Goal: Transaction & Acquisition: Purchase product/service

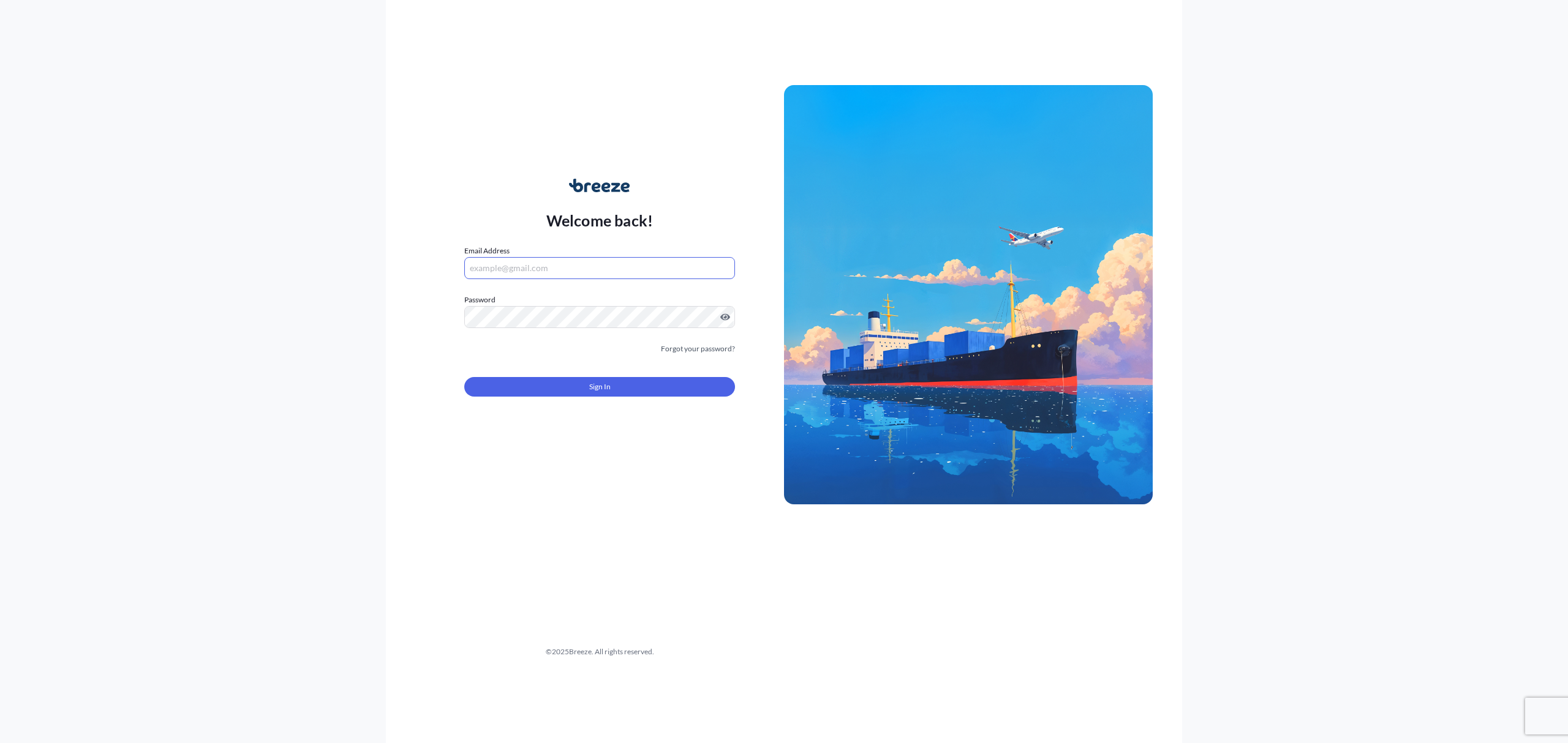
click at [635, 272] on input "Email Address" at bounding box center [600, 268] width 271 height 22
type input "[EMAIL_ADDRESS][DOMAIN_NAME]"
click at [576, 378] on button "Sign In" at bounding box center [600, 386] width 271 height 19
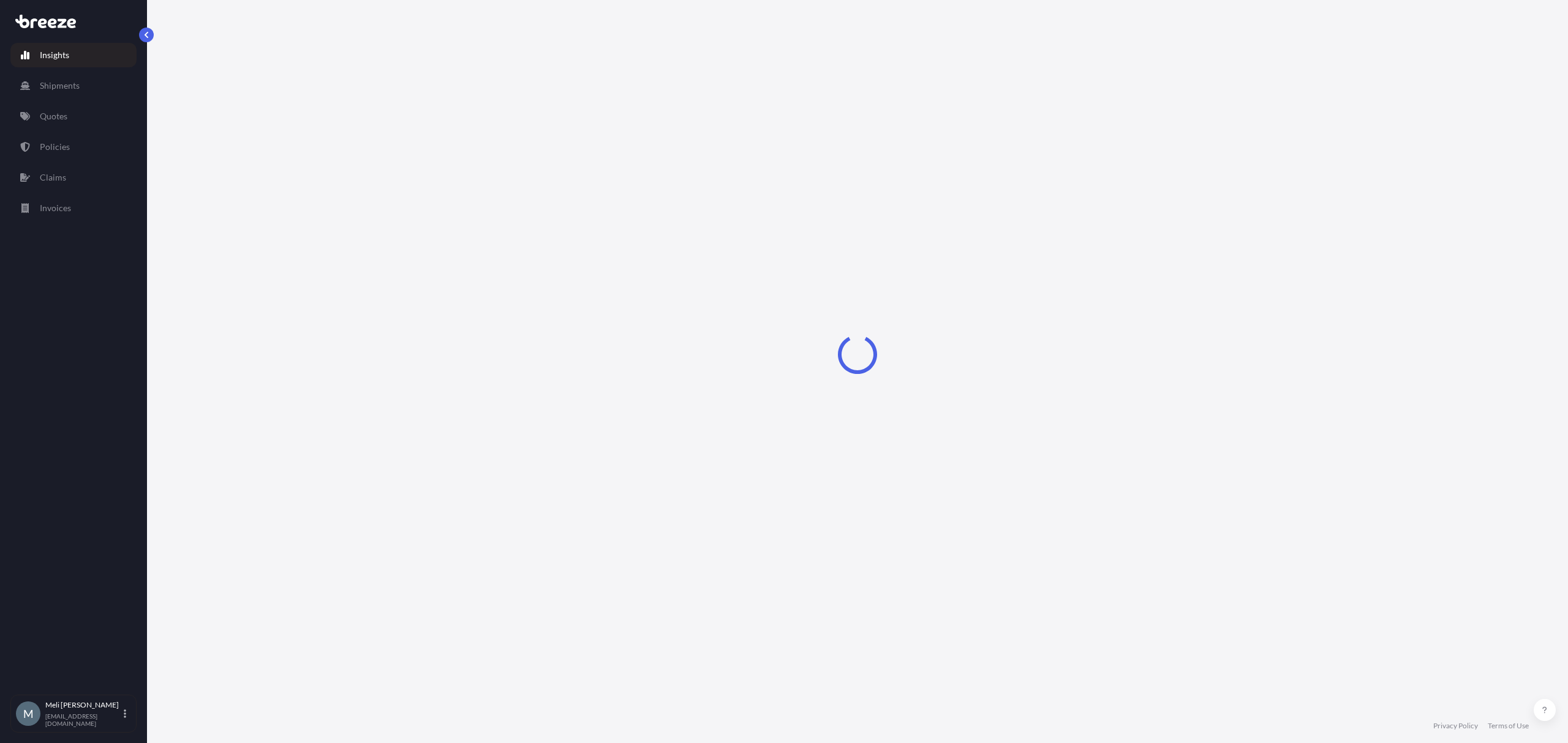
select select "2025"
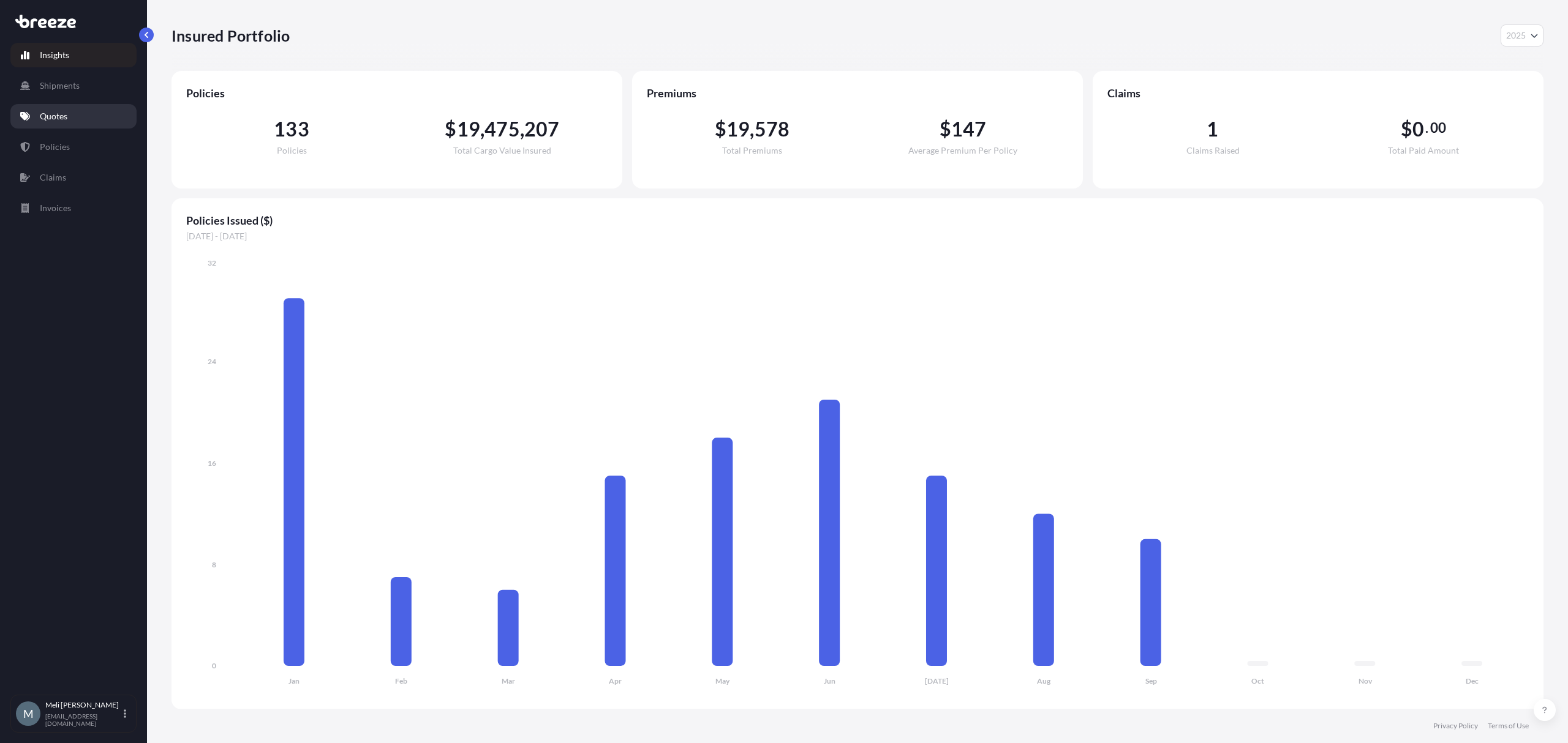
click at [76, 109] on link "Quotes" at bounding box center [74, 116] width 126 height 25
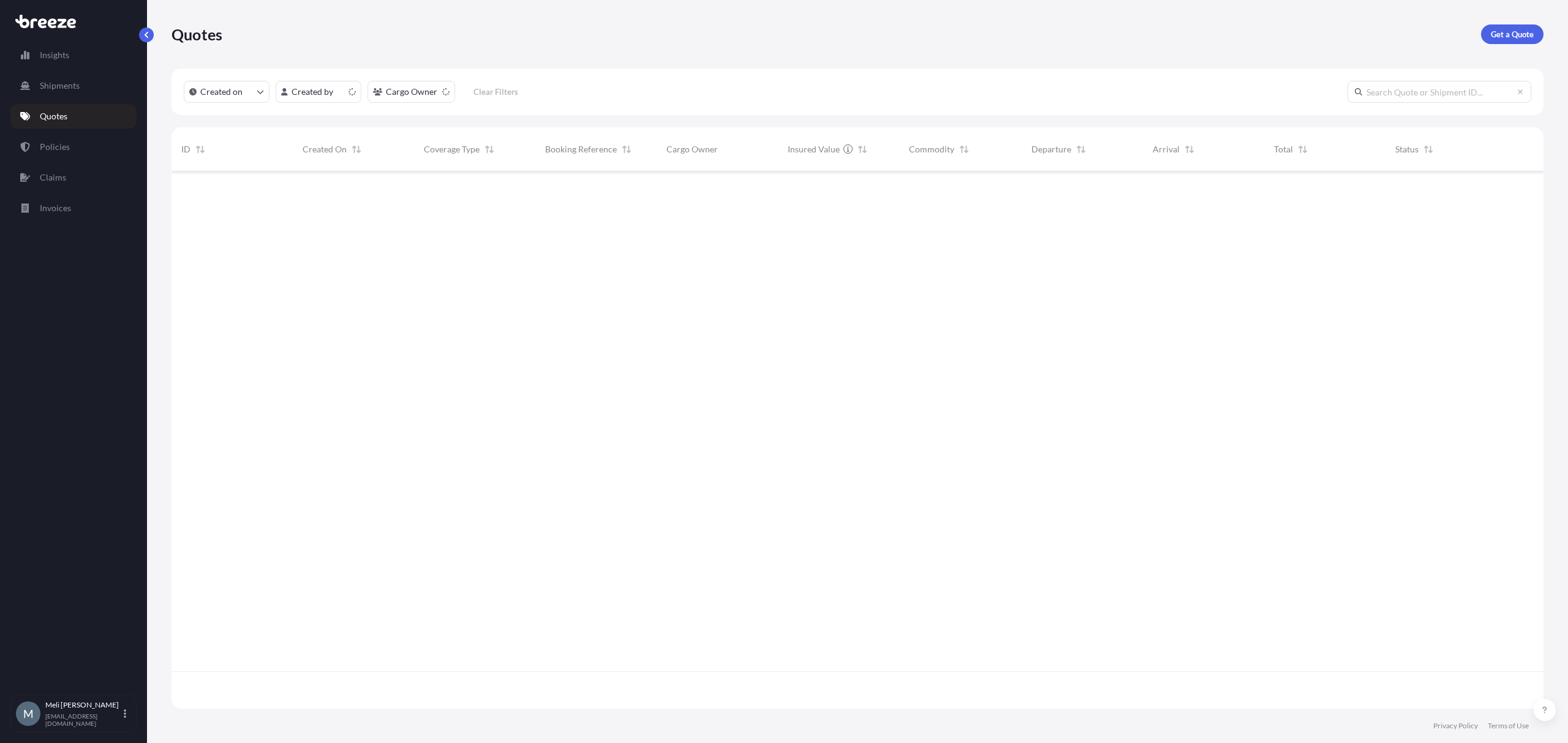
scroll to position [532, 1360]
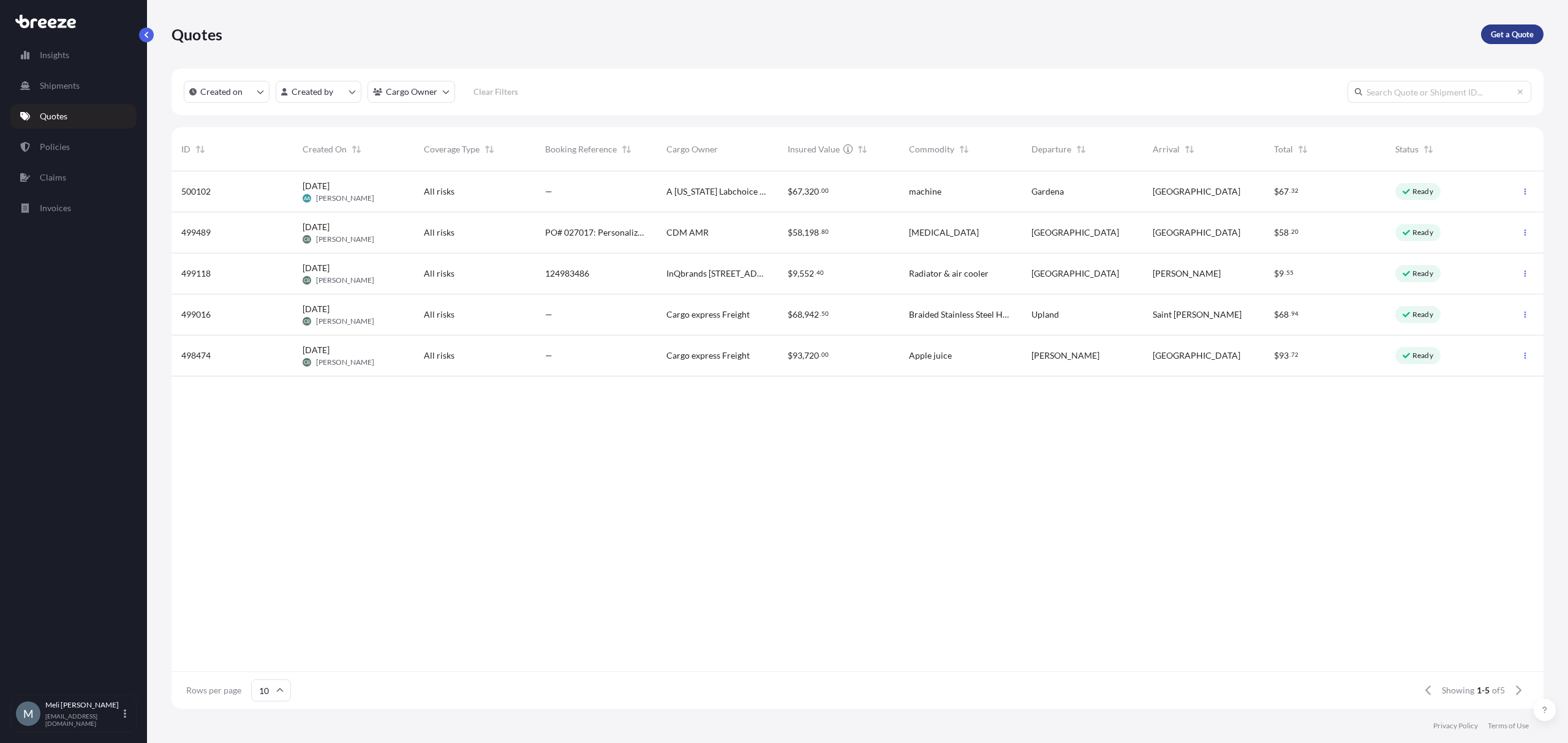
click at [1519, 33] on p "Get a Quote" at bounding box center [1512, 34] width 43 height 12
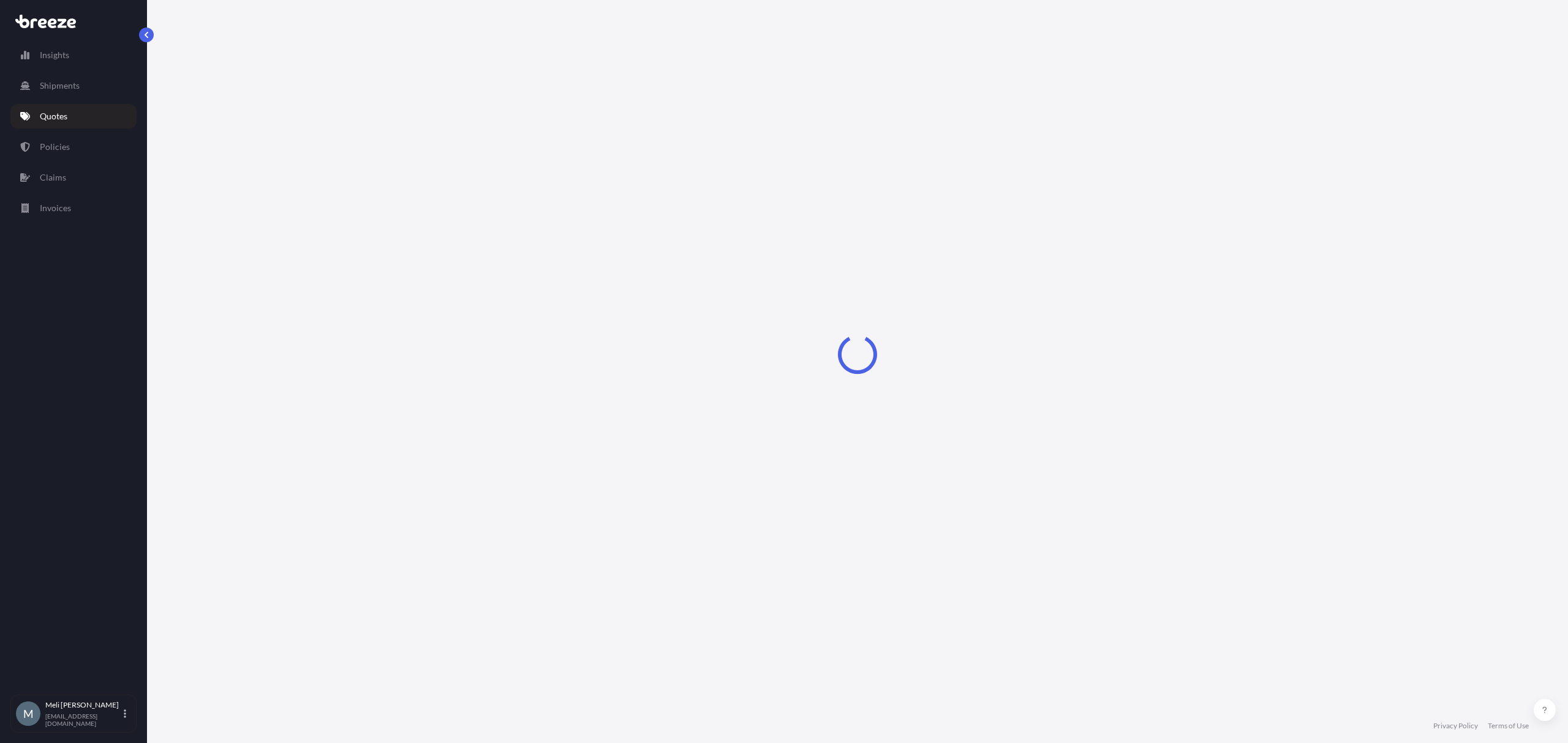
select select "Sea"
select select "1"
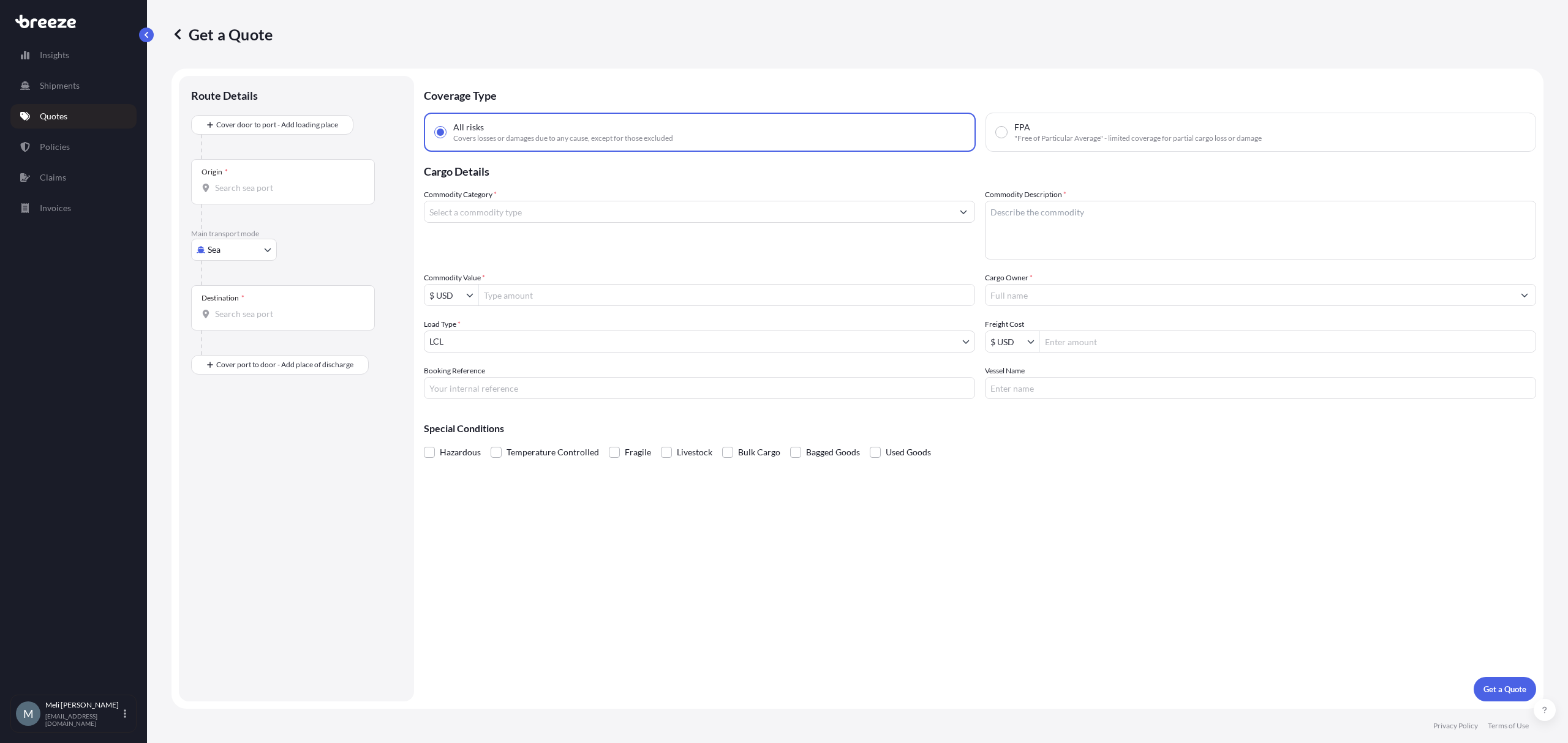
click at [280, 184] on input "Origin *" at bounding box center [286, 188] width 144 height 12
click at [290, 271] on div at bounding box center [301, 273] width 201 height 25
click at [251, 237] on p "Main transport mode" at bounding box center [297, 233] width 211 height 10
click at [254, 253] on body "0 options available. Insights Shipments Quotes Policies Claims Invoices M [PERS…" at bounding box center [784, 372] width 1568 height 743
click at [225, 304] on span "Air" at bounding box center [221, 304] width 12 height 12
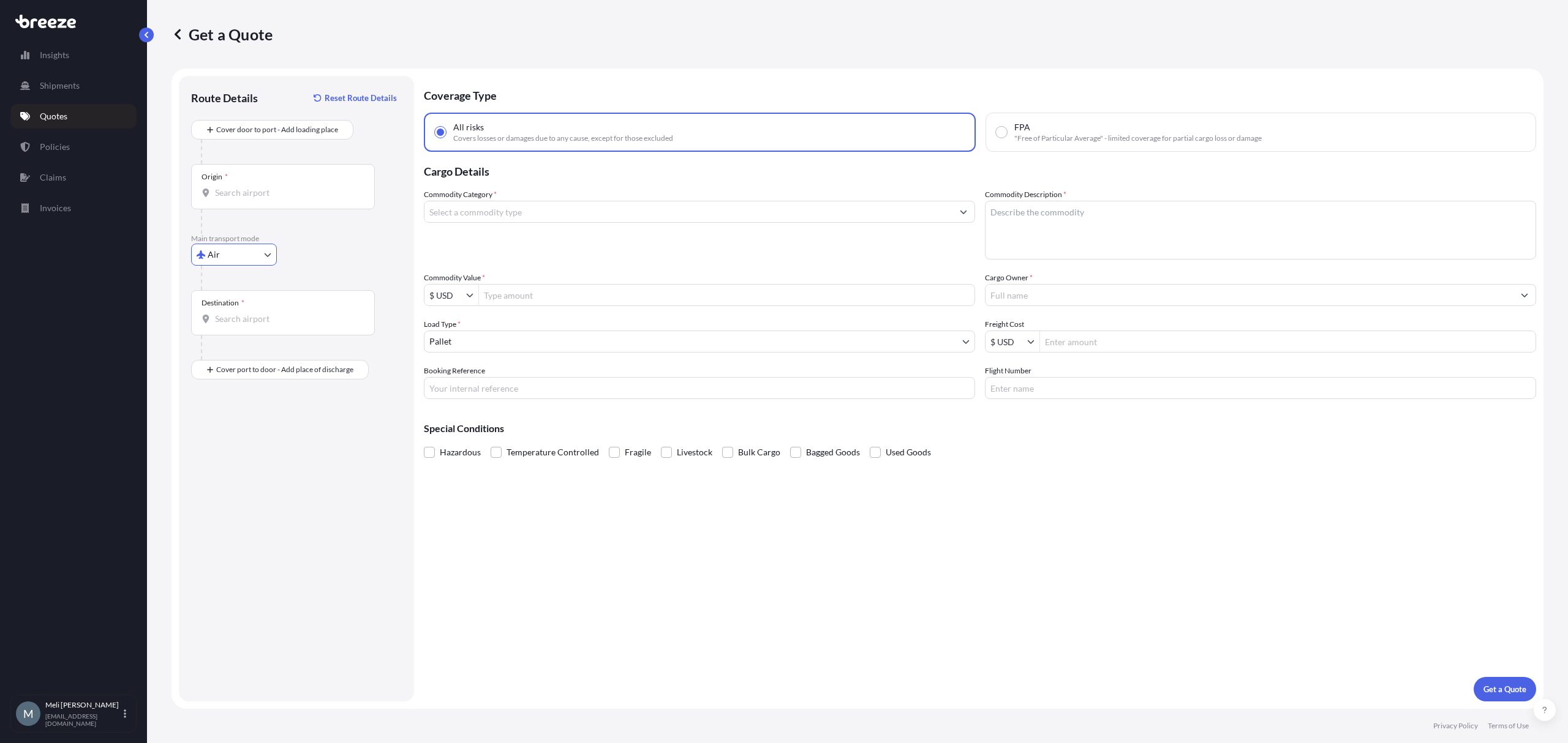
click at [236, 260] on body "0 options available. Insights Shipments Quotes Policies Claims Invoices M [PERS…" at bounding box center [784, 372] width 1568 height 743
click at [238, 339] on div "Road" at bounding box center [233, 331] width 76 height 22
select select "Road"
click at [313, 152] on input "Origin *" at bounding box center [286, 149] width 144 height 12
paste input "[STREET_ADDRESS]"
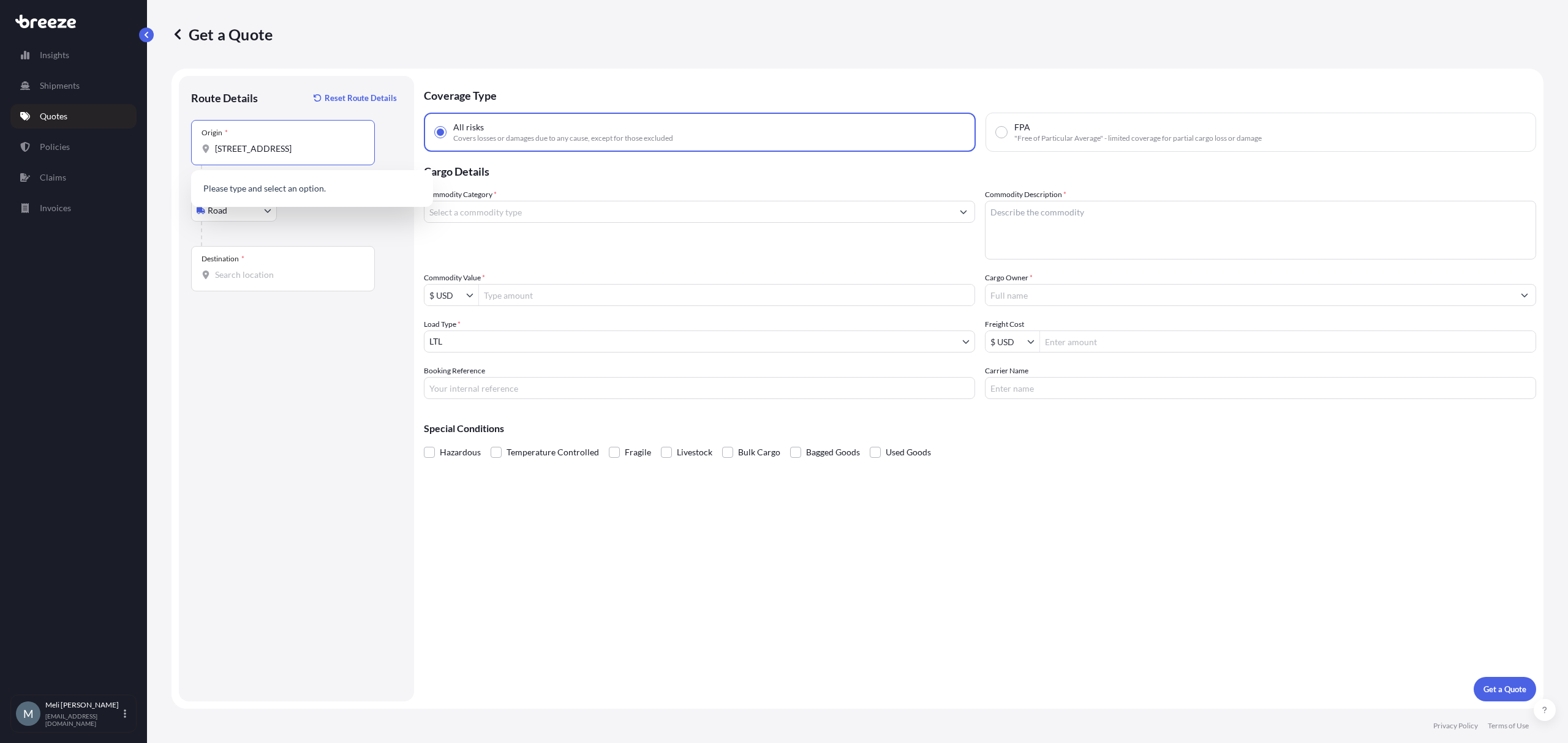
scroll to position [0, 30]
click at [309, 192] on span "[STREET_ADDRESS]" at bounding box center [271, 190] width 76 height 12
type input "[STREET_ADDRESS]"
click at [267, 283] on div "Destination *" at bounding box center [283, 269] width 184 height 46
click at [267, 281] on input "Destination *" at bounding box center [286, 275] width 144 height 12
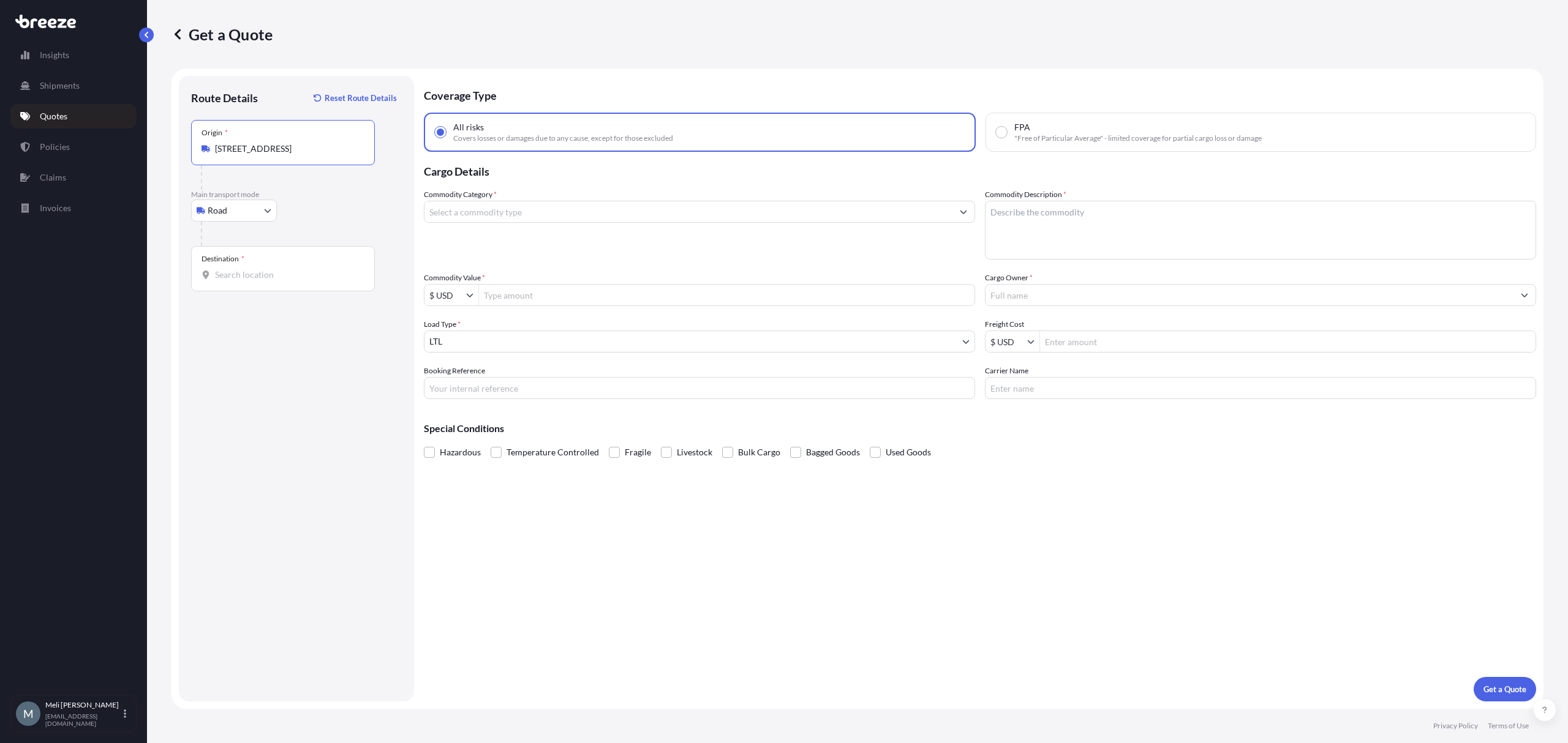
scroll to position [0, 0]
paste input "[STREET_ADDRESS]"
click at [295, 321] on span "[STREET_ADDRESS]" at bounding box center [271, 317] width 76 height 12
type input "[STREET_ADDRESS]"
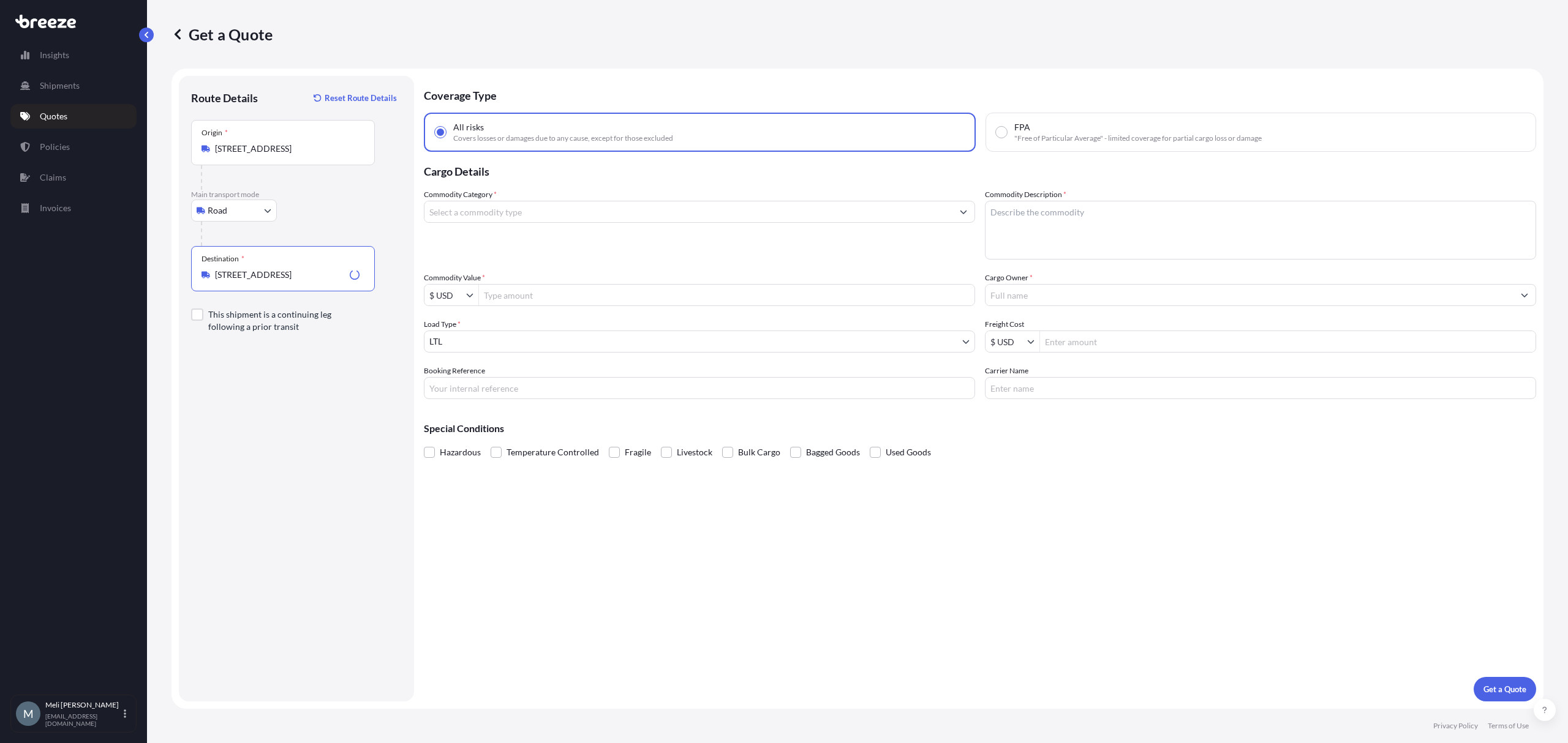
click at [527, 292] on input "Commodity Value *" at bounding box center [727, 295] width 496 height 22
click at [531, 294] on input "Commodity Value *" at bounding box center [727, 295] width 496 height 22
paste input "324,131.69"
type input "324,131.69"
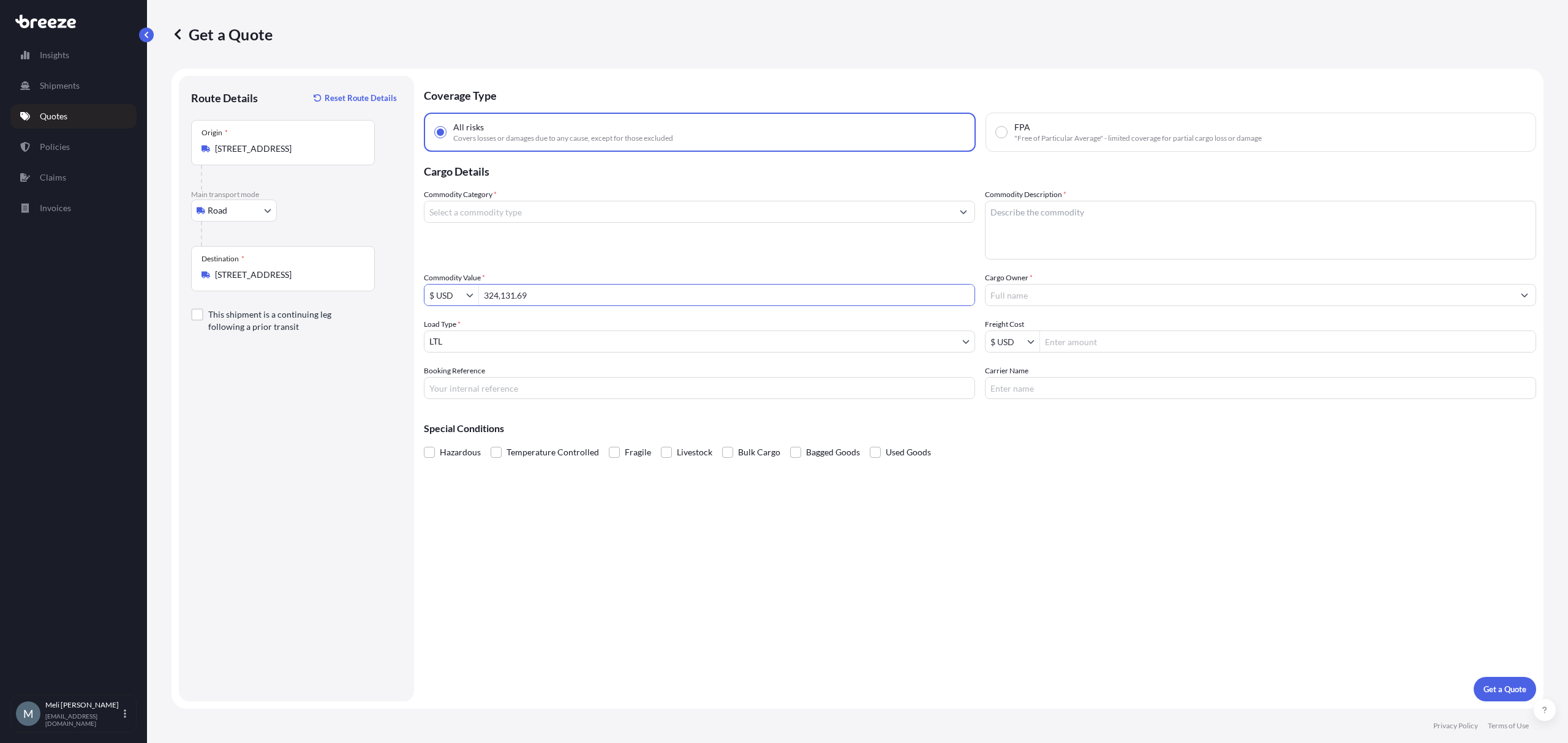
click at [552, 245] on div "Commodity Category *" at bounding box center [700, 224] width 552 height 71
click at [520, 341] on body "324,131.69 Insights Shipments Quotes Policies Claims Invoices M [PERSON_NAME] […" at bounding box center [784, 372] width 1568 height 743
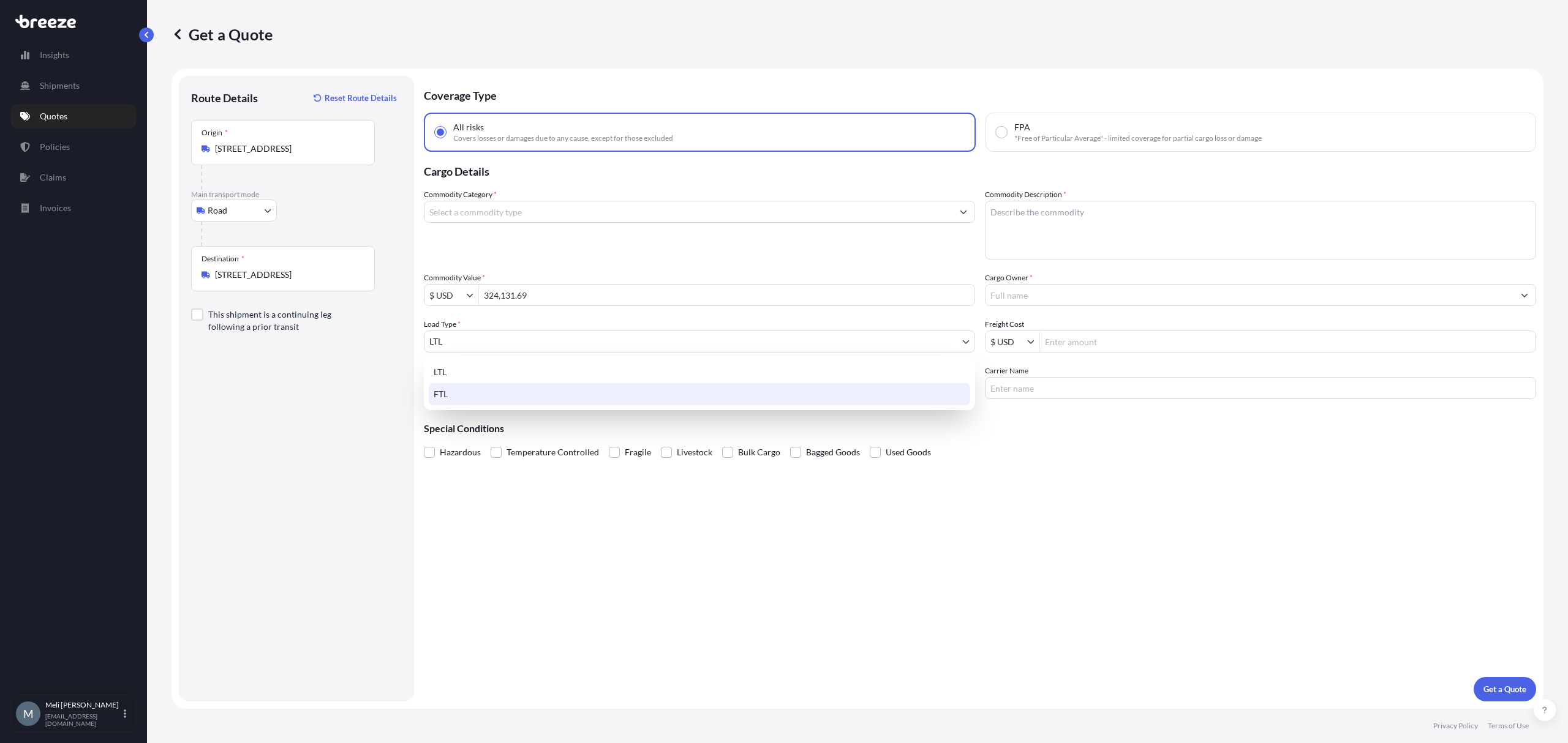
click at [513, 396] on div "FTL" at bounding box center [699, 394] width 541 height 22
select select "2"
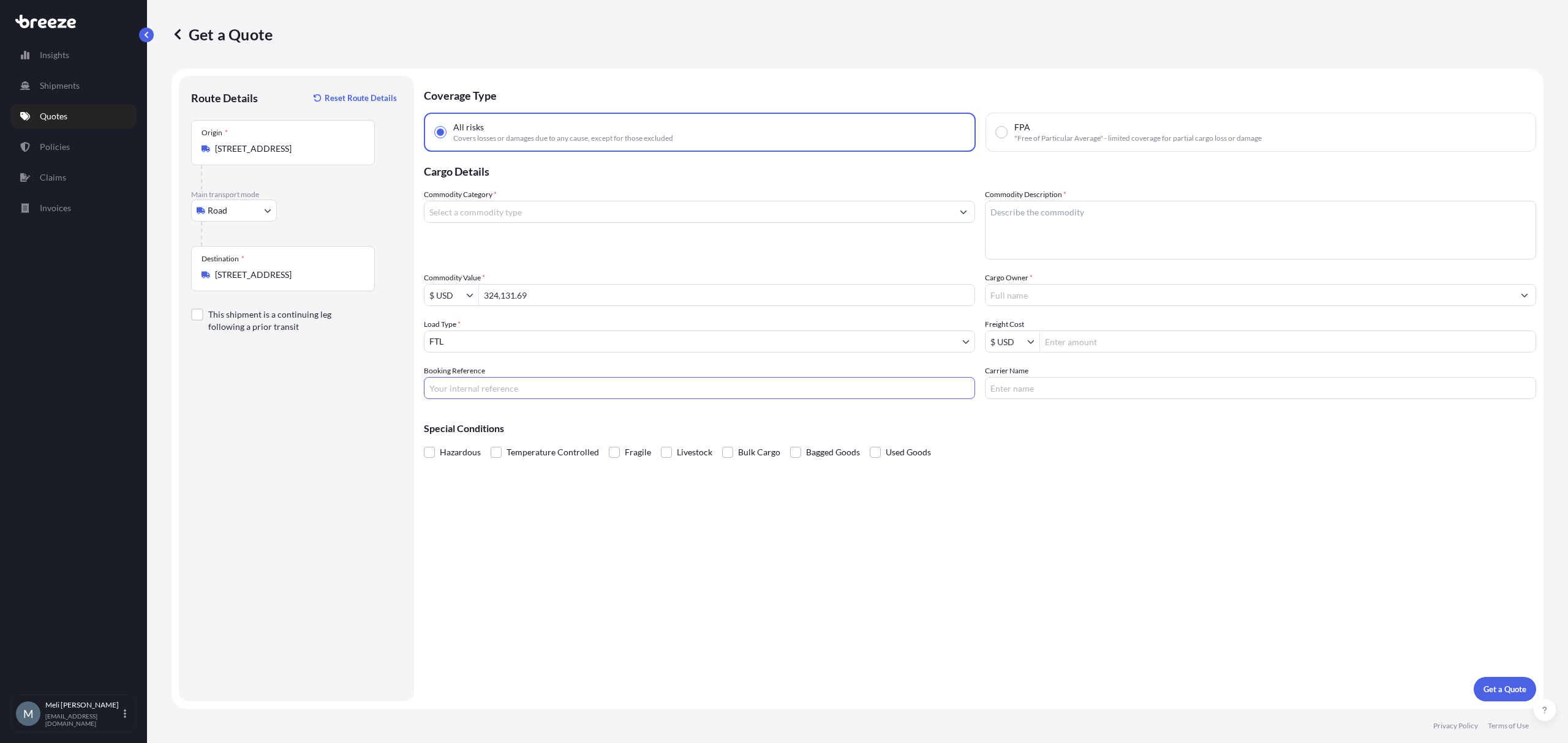
click at [493, 384] on input "Booking Reference" at bounding box center [700, 388] width 552 height 22
paste input "125342653"
type input "125342653"
click at [1094, 205] on textarea "Commodity Description *" at bounding box center [1261, 230] width 552 height 59
type textarea "vitamins, Proteins"
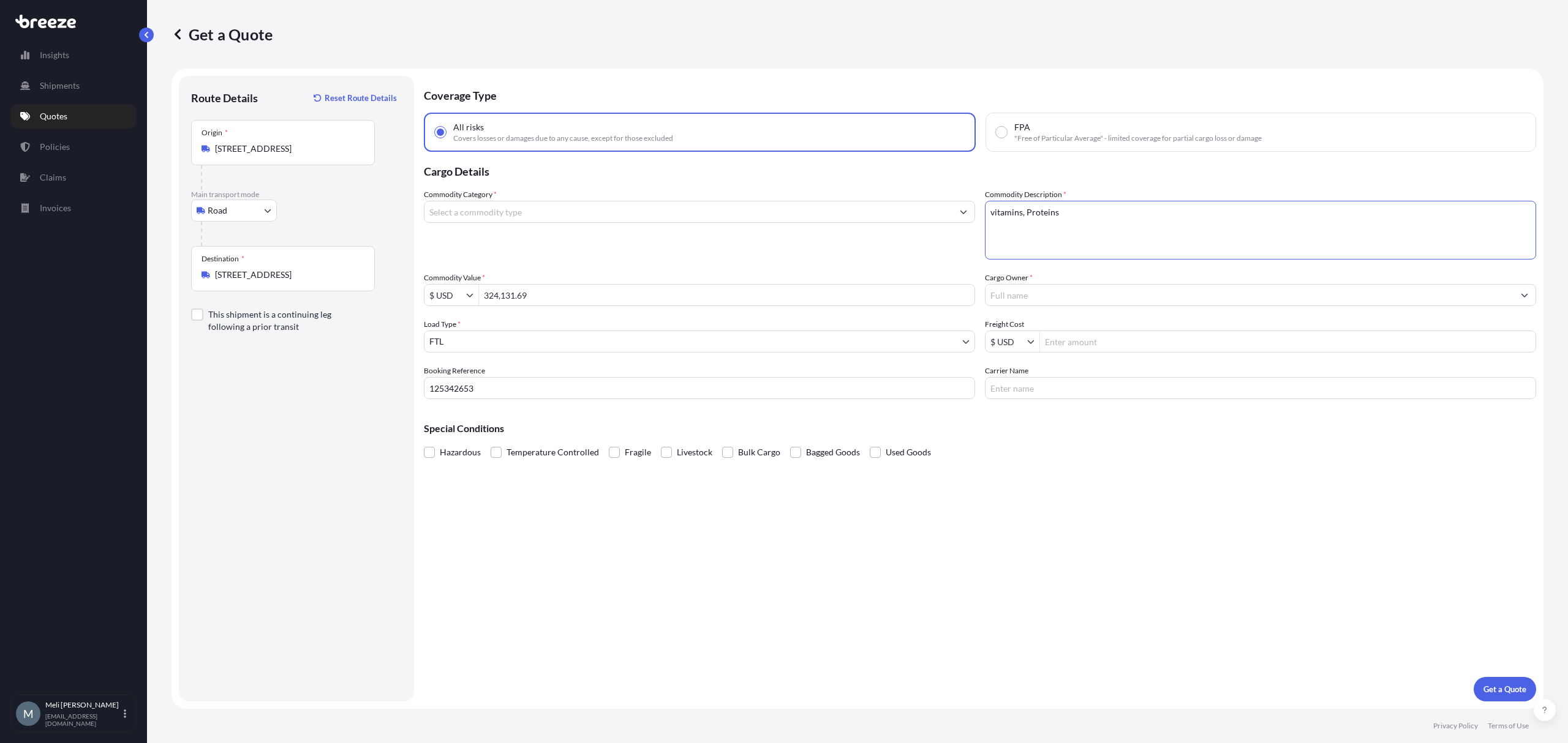
click at [888, 266] on div "Commodity Category * Commodity Description * vitamins, Proteins Commodity Value…" at bounding box center [980, 294] width 1112 height 211
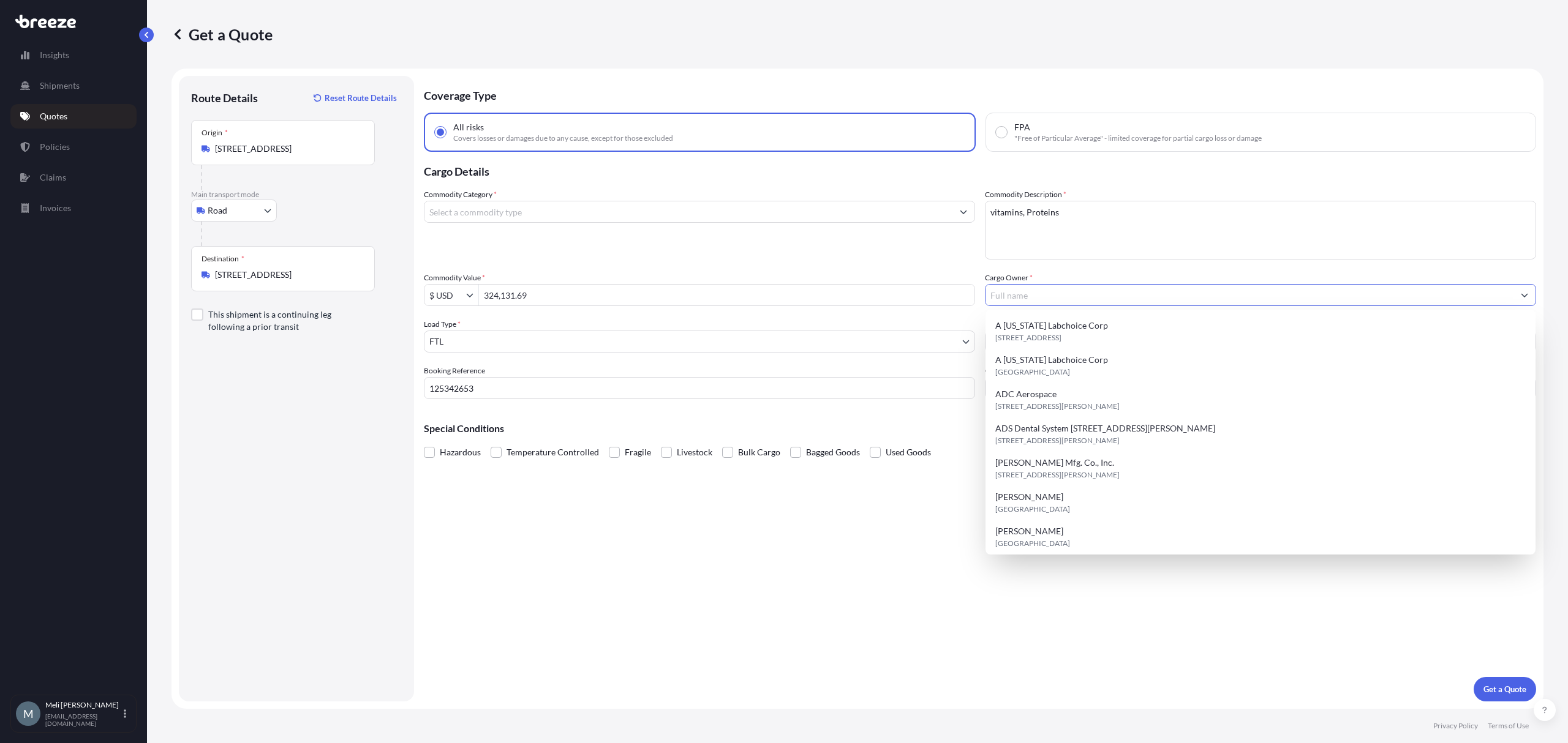
click at [1039, 294] on input "Cargo Owner *" at bounding box center [1249, 295] width 528 height 22
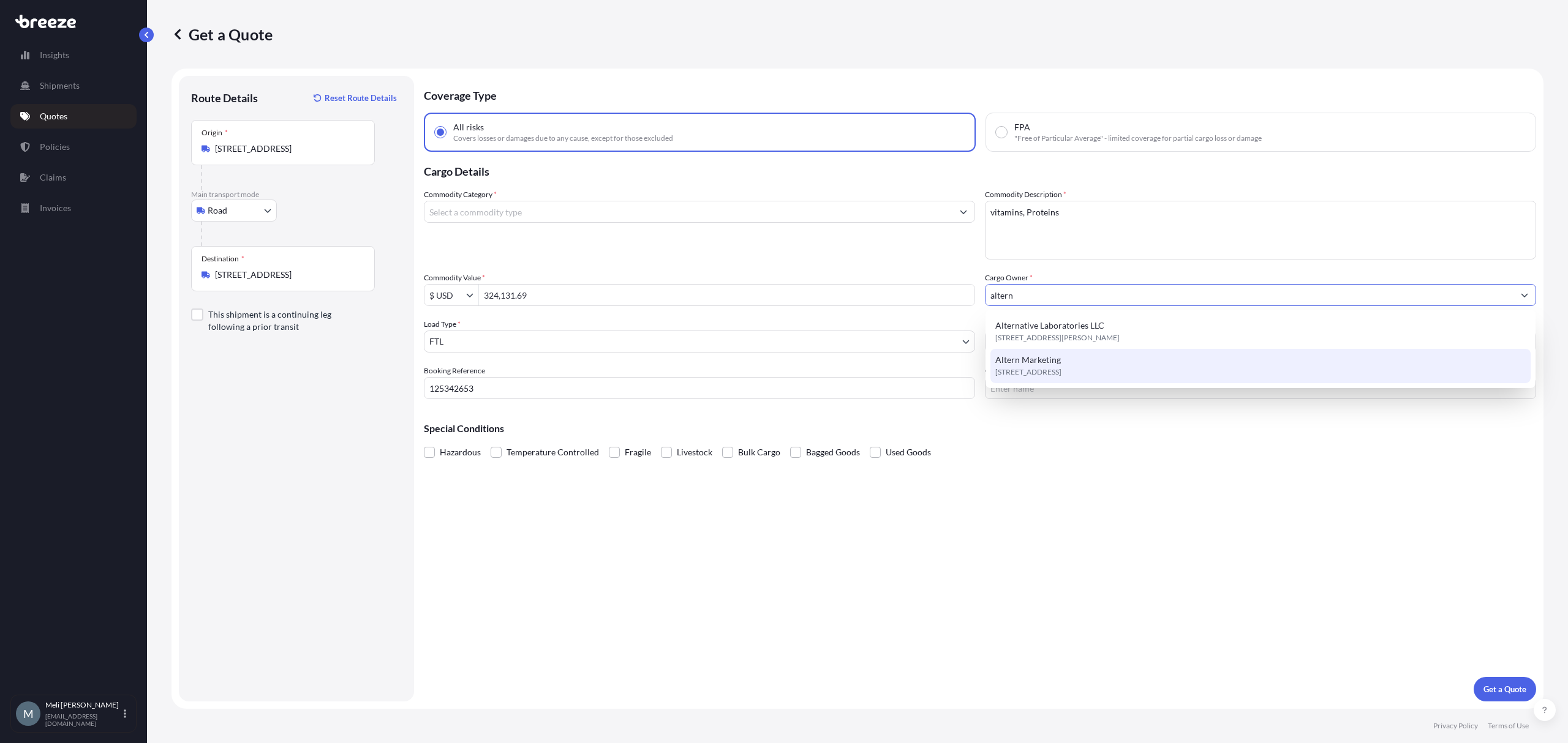
click at [1096, 363] on div "Altern Marketing [STREET_ADDRESS]" at bounding box center [1260, 365] width 539 height 34
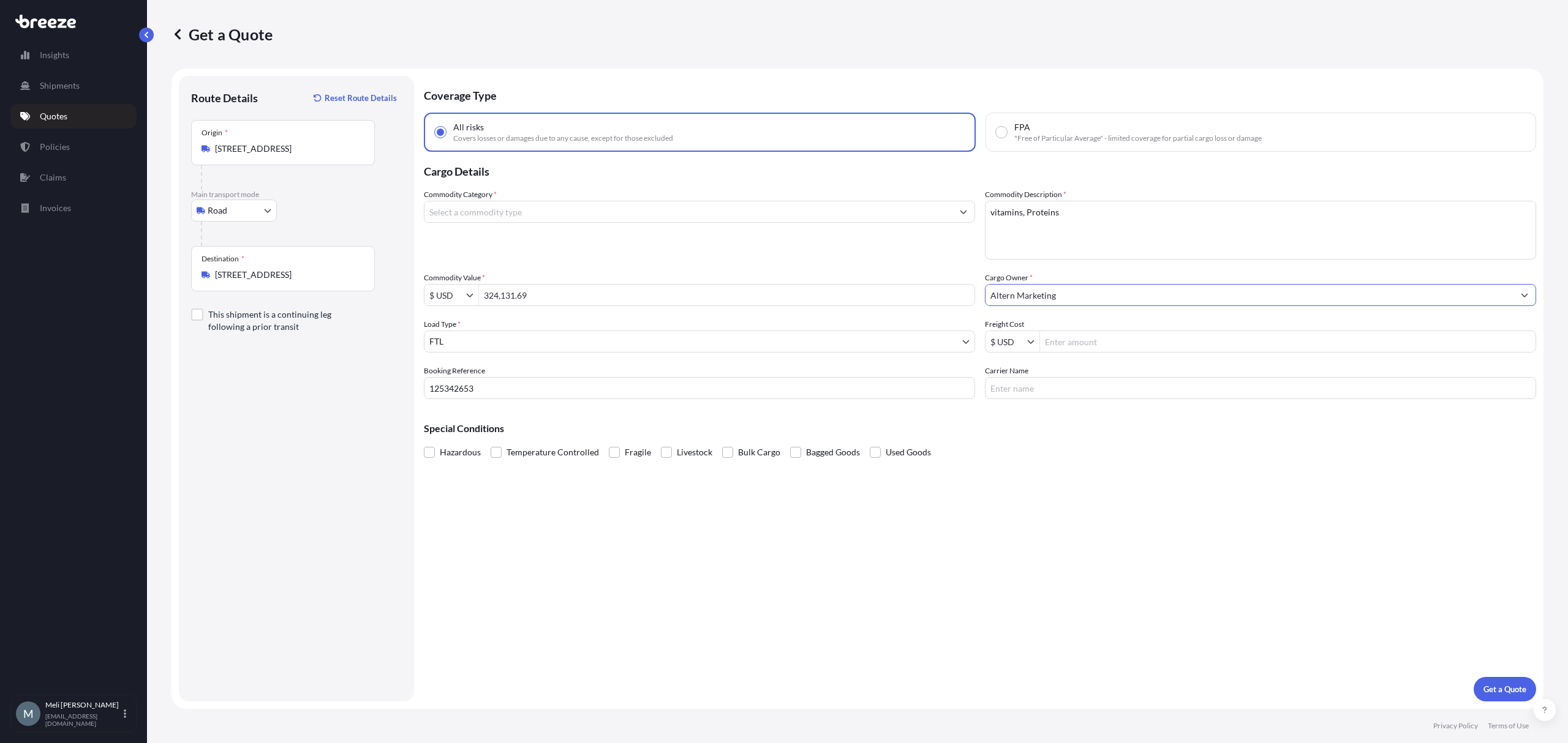
type input "Altern Marketing"
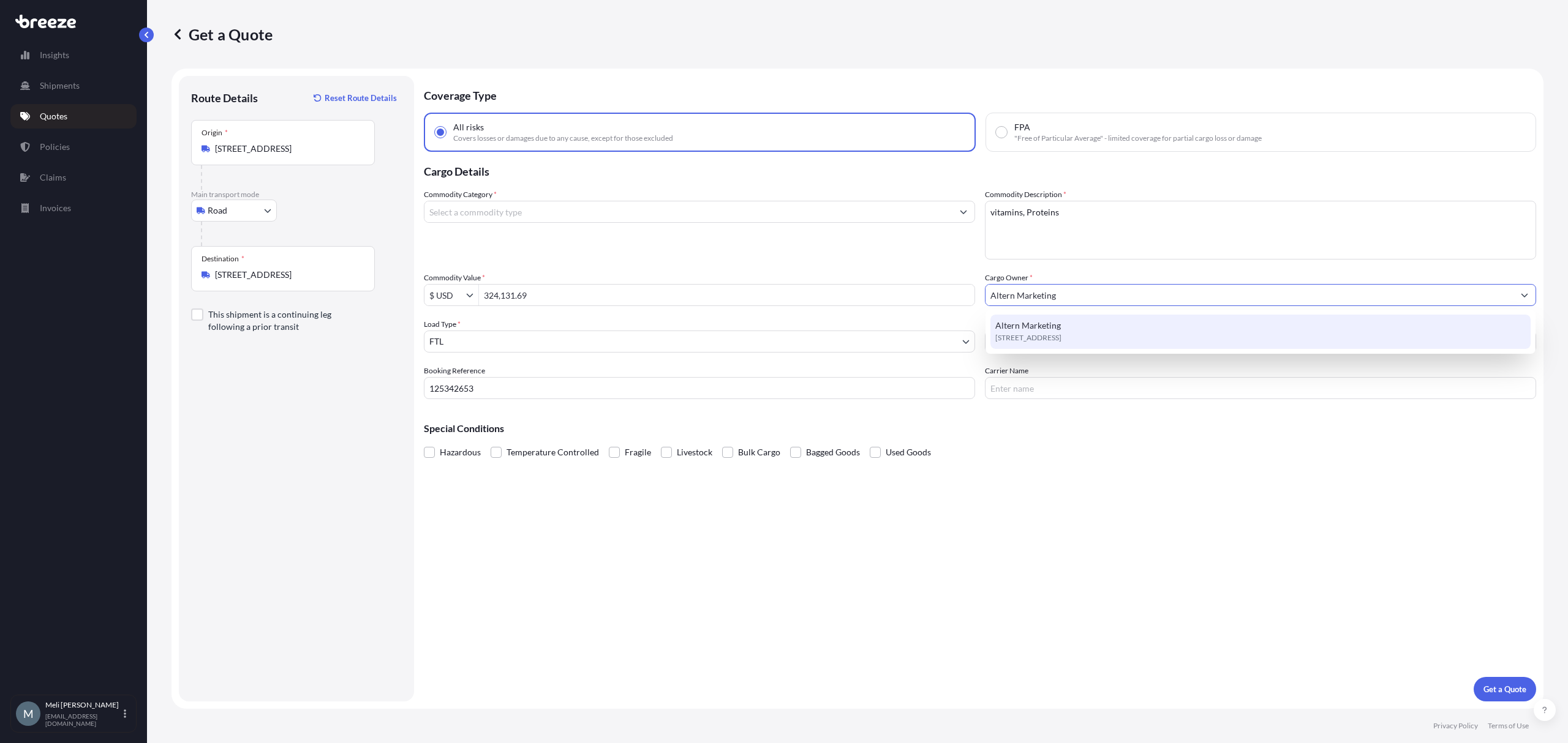
click at [1061, 333] on span "[STREET_ADDRESS]" at bounding box center [1029, 338] width 66 height 12
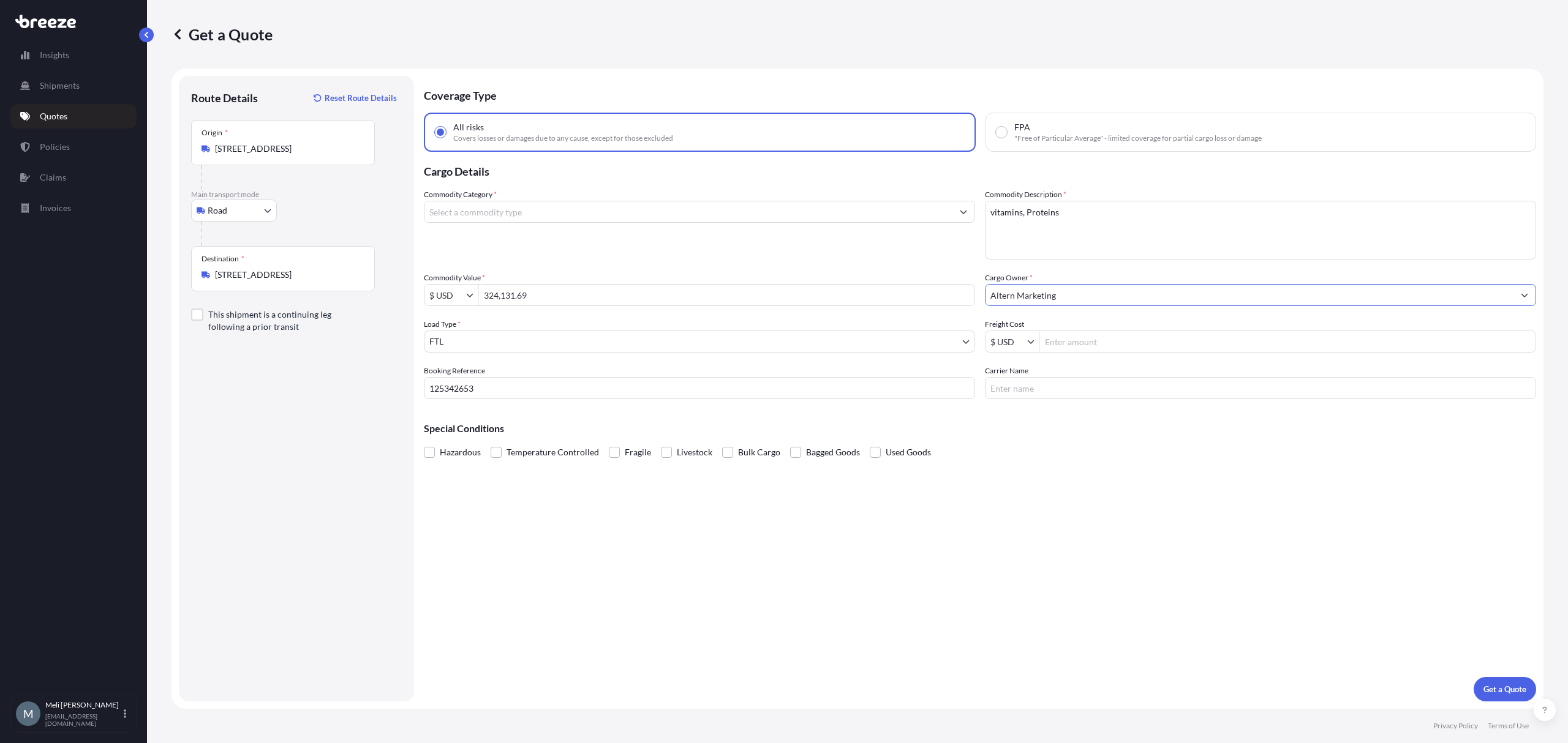
click at [1118, 348] on input "Freight Cost" at bounding box center [1288, 341] width 496 height 22
type input "1,100"
click at [1083, 393] on input "Carrier Name" at bounding box center [1261, 388] width 552 height 22
paste input "ARALLETRANS LLC"
type input "ARALLETRANS LLC"
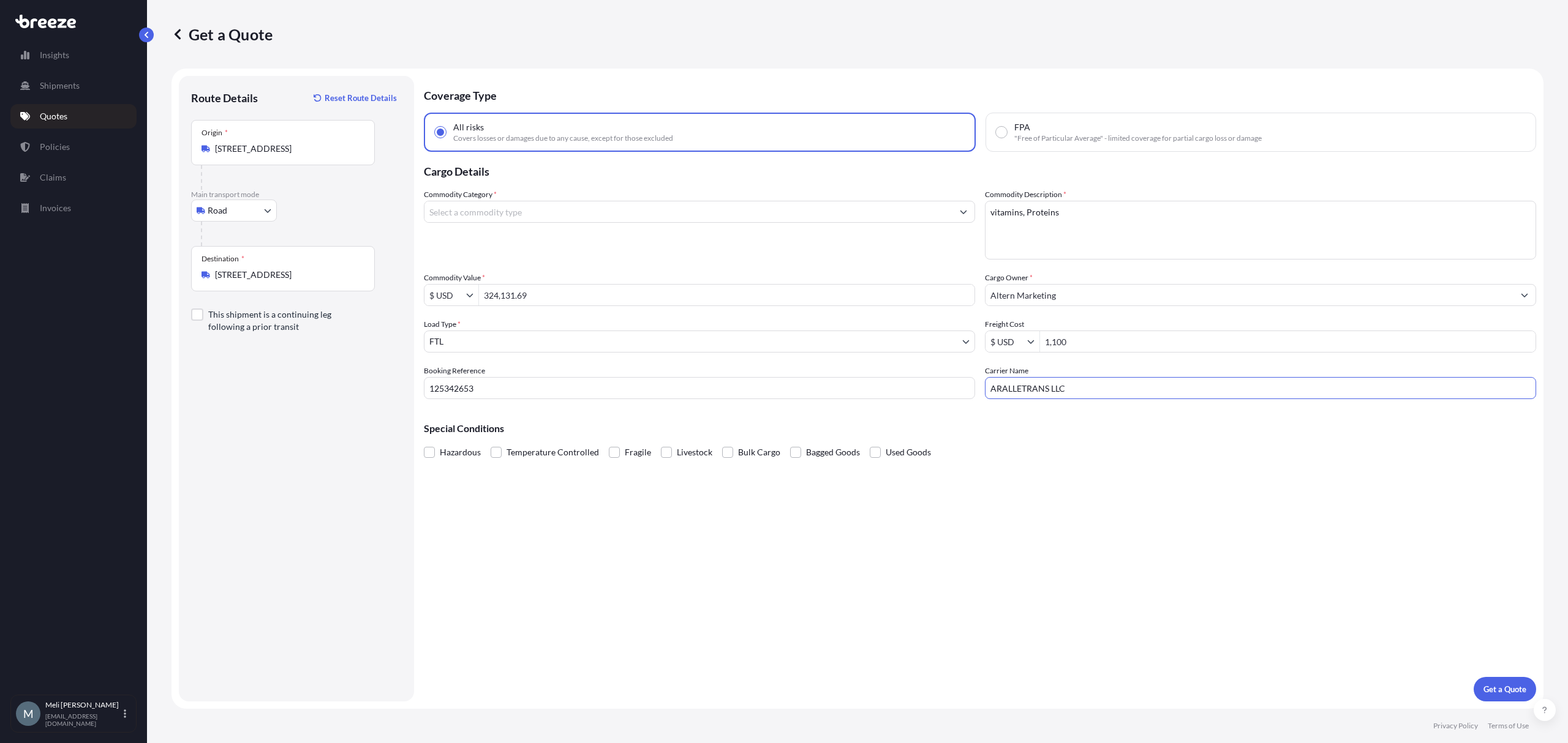
click at [1108, 449] on div "Hazardous Temperature Controlled Fragile Livestock Bulk Cargo Bagged Goods Used…" at bounding box center [980, 452] width 1112 height 18
click at [1510, 689] on p "Get a Quote" at bounding box center [1505, 689] width 43 height 12
click at [541, 212] on input "Commodity Category *" at bounding box center [688, 211] width 528 height 22
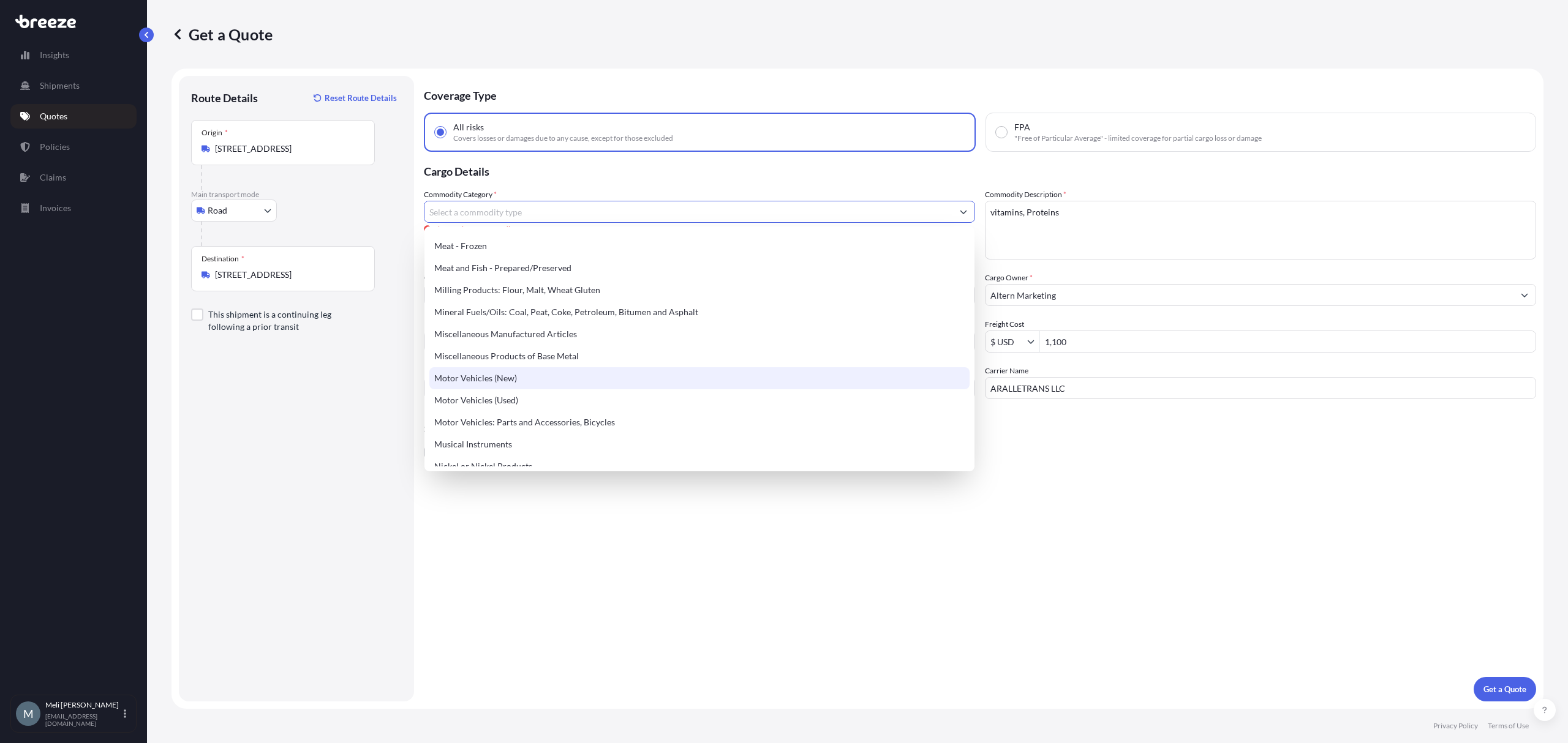
scroll to position [1632, 0]
click at [552, 371] on div "Miscellaneous Manufactured Articles" at bounding box center [699, 373] width 539 height 22
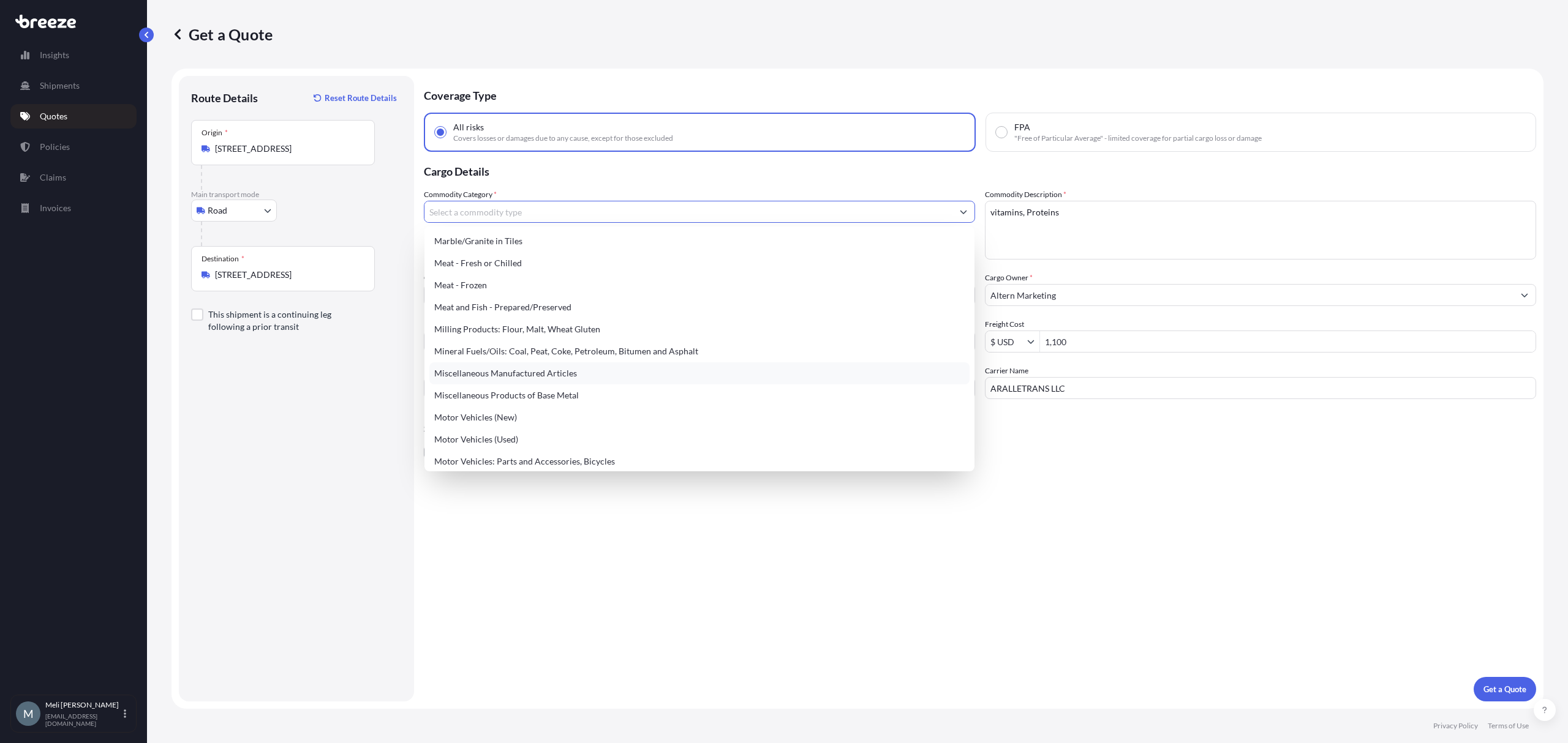
type input "Miscellaneous Manufactured Articles"
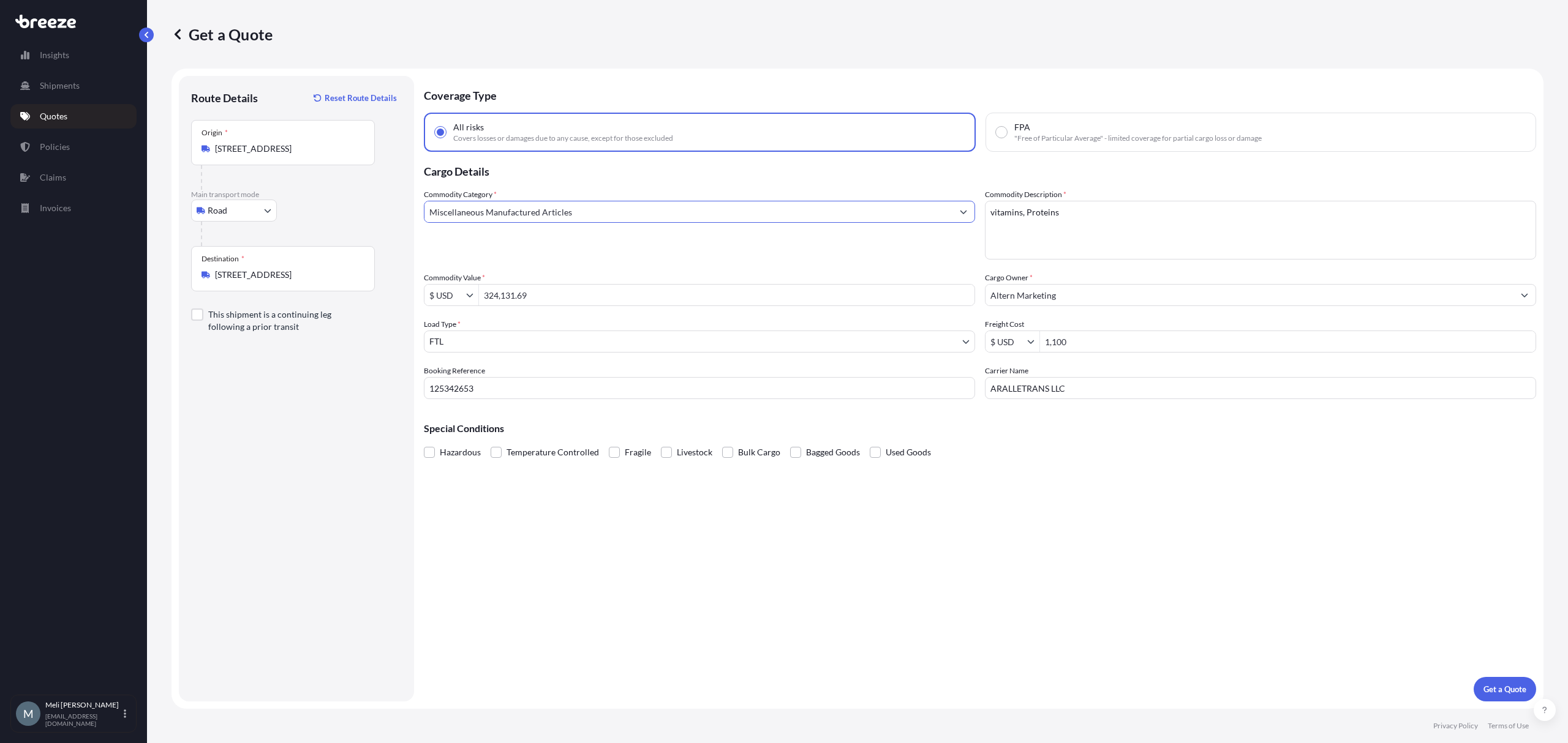
click at [1295, 556] on div "Coverage Type All risks Covers losses or damages due to any cause, except for t…" at bounding box center [980, 388] width 1112 height 626
click at [1520, 691] on p "Get a Quote" at bounding box center [1505, 689] width 43 height 12
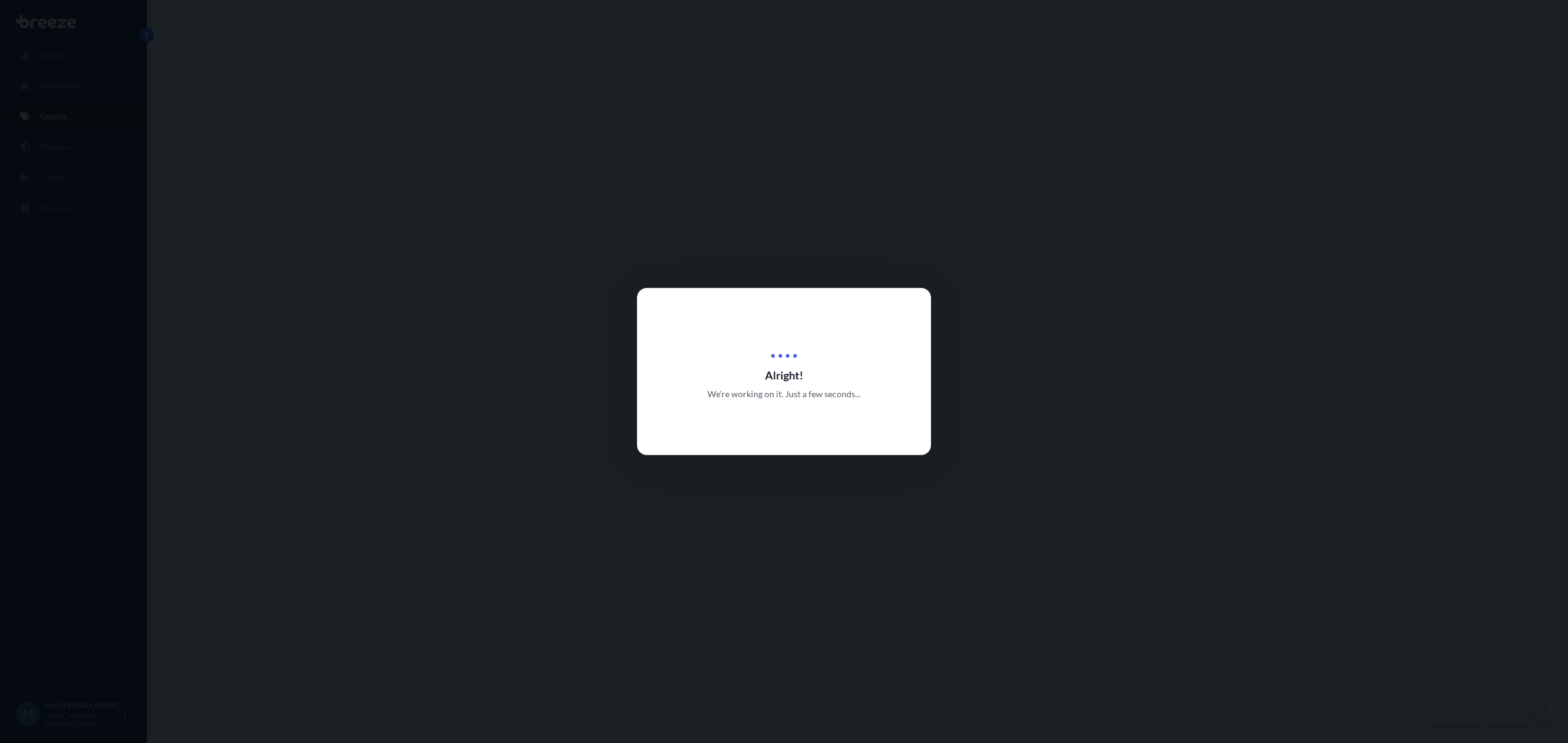
select select "Road"
select select "2"
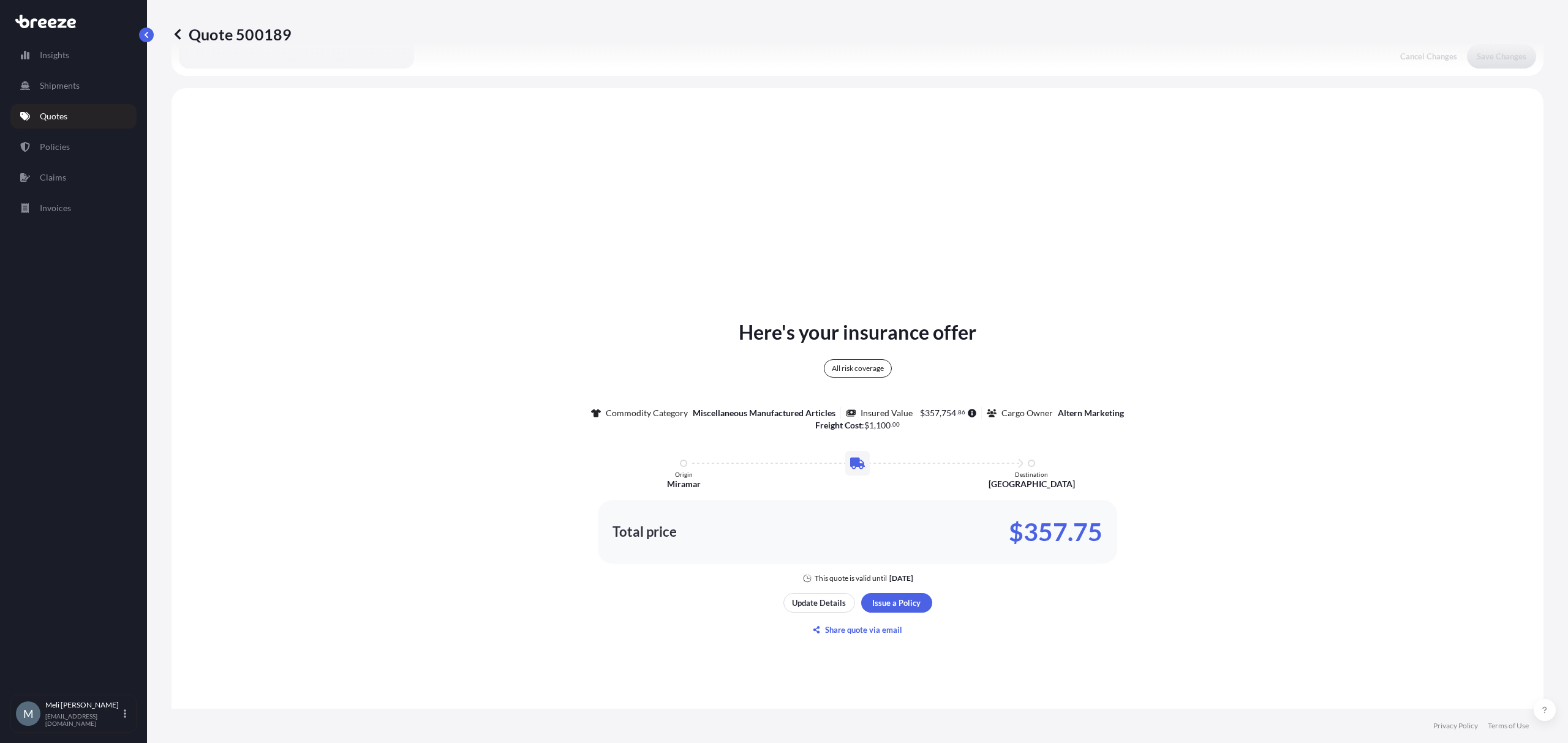
scroll to position [444, 0]
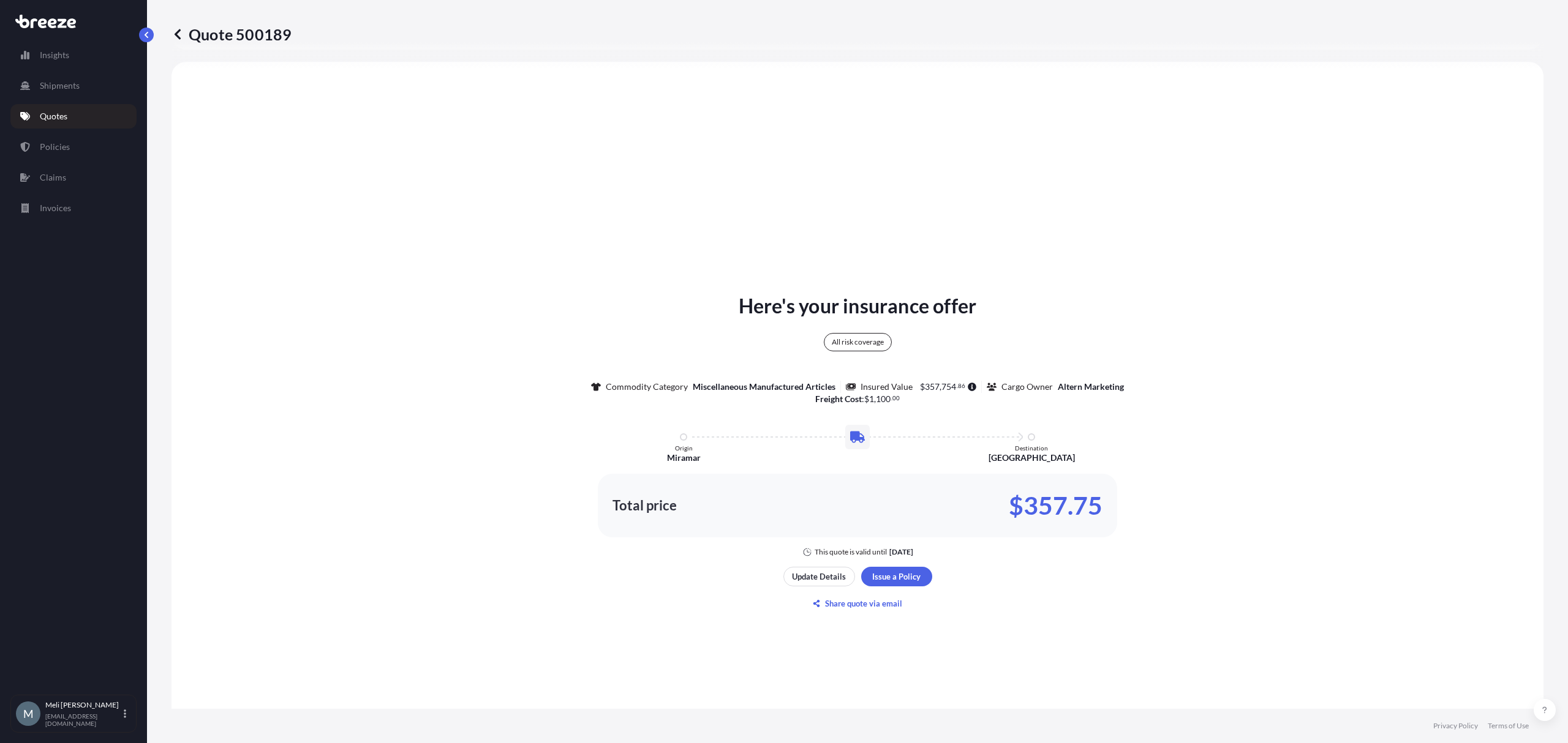
click at [552, 221] on div "Here's your insurance offer All risk coverage Commodity Category Miscellaneous …" at bounding box center [857, 453] width 1338 height 747
click at [598, 265] on div "Here's your insurance offer All risk coverage Commodity Category Miscellaneous …" at bounding box center [857, 453] width 1338 height 747
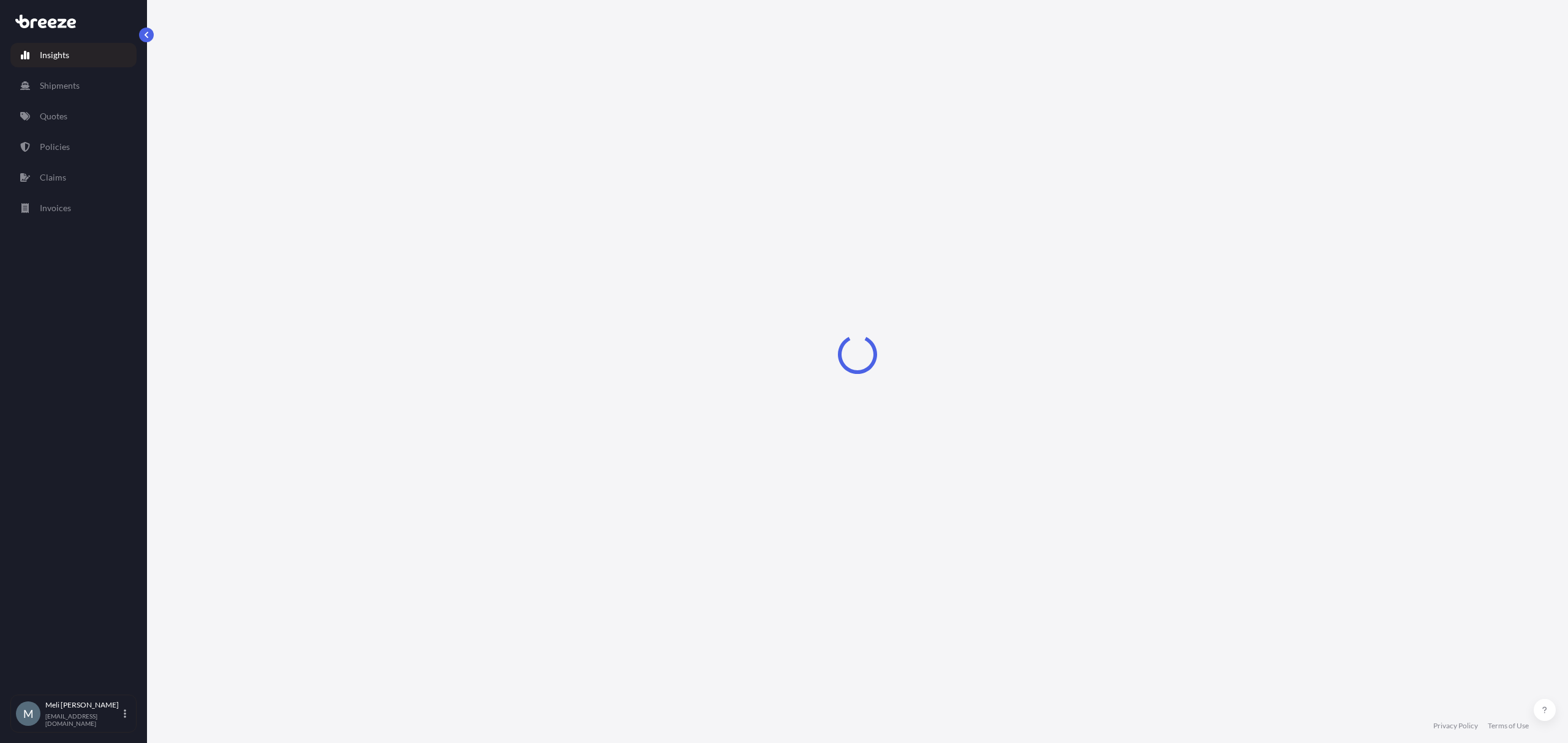
select select "2025"
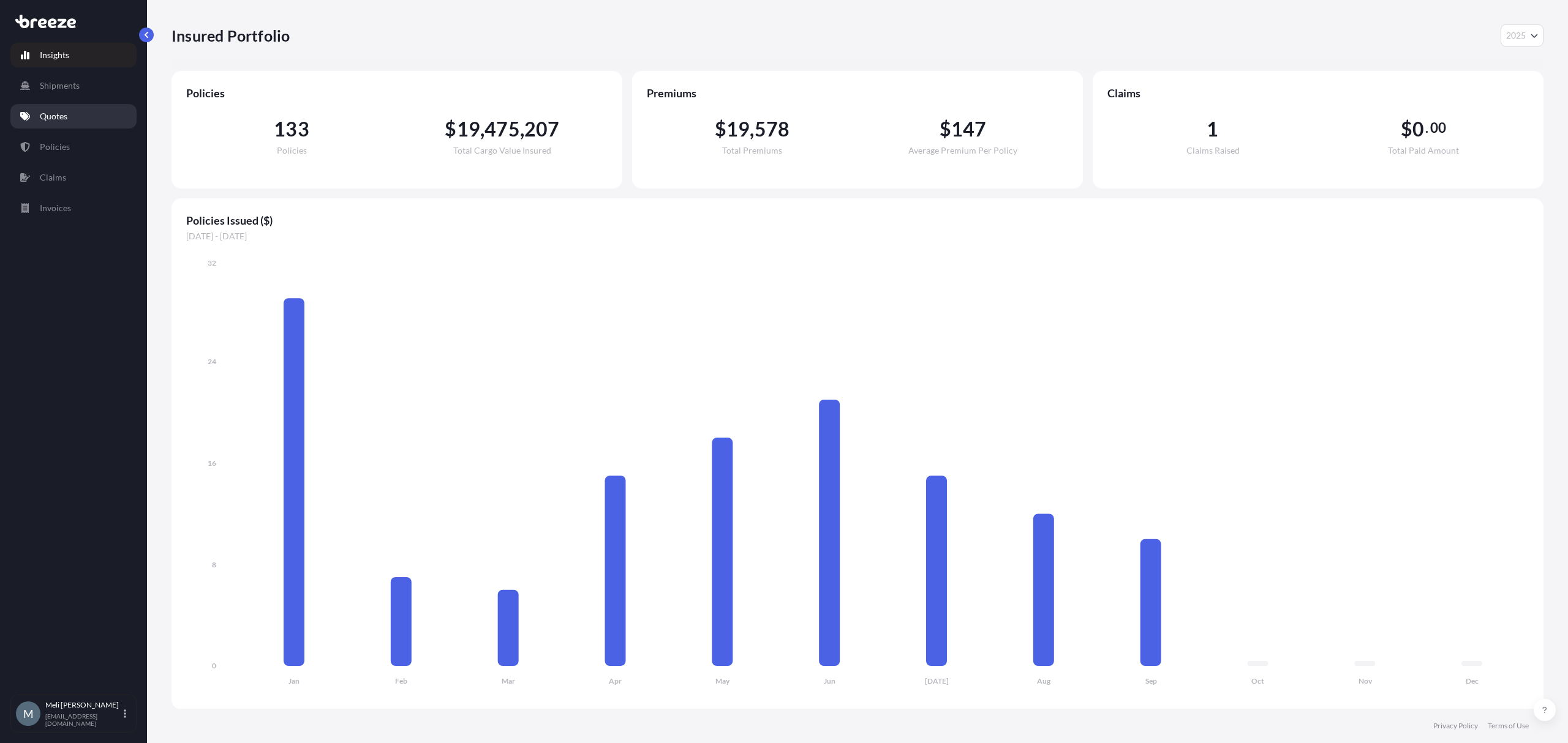
click at [76, 105] on link "Quotes" at bounding box center [74, 116] width 126 height 25
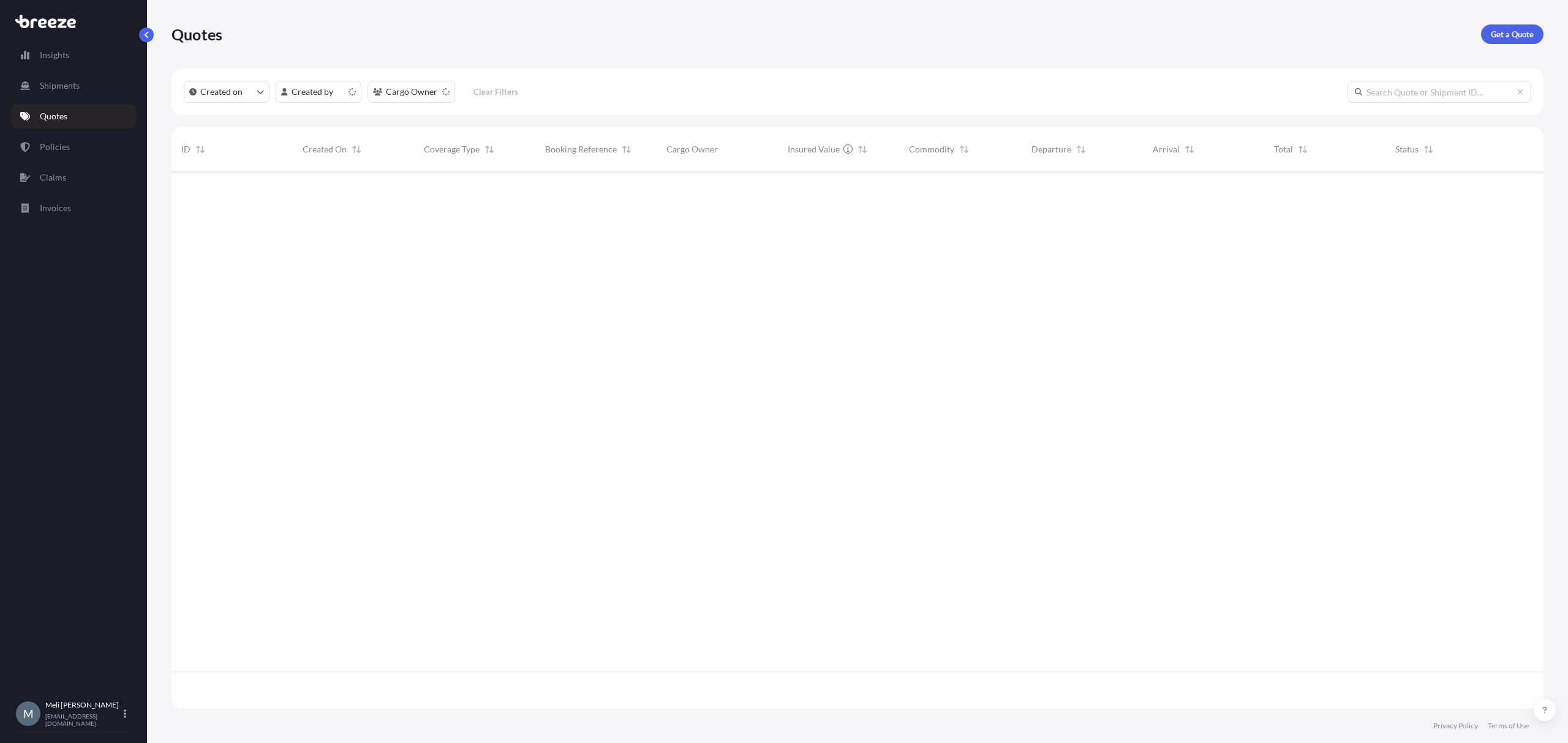
scroll to position [532, 1360]
click at [72, 140] on link "Policies" at bounding box center [74, 147] width 126 height 25
click at [82, 116] on link "Quotes" at bounding box center [74, 116] width 126 height 25
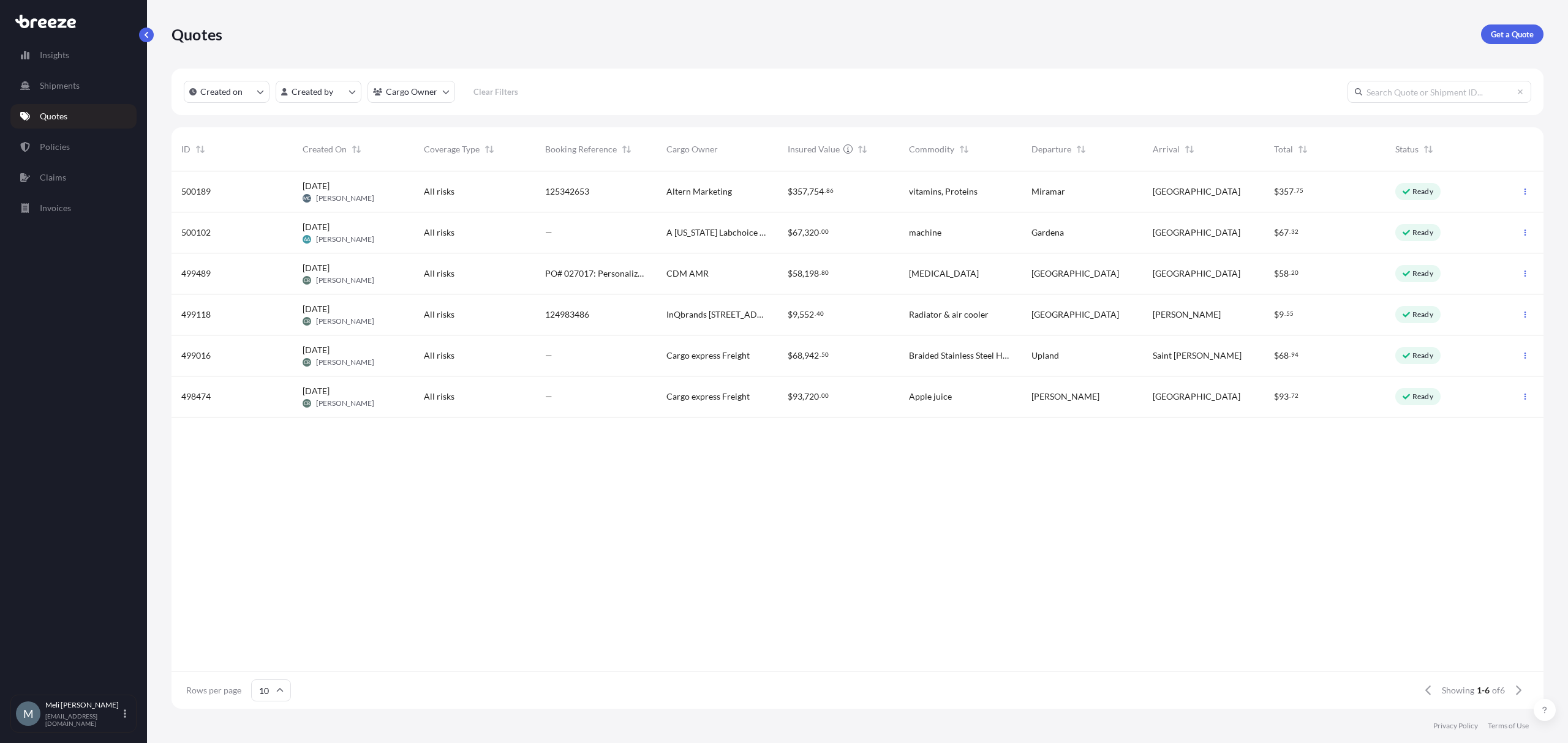
click at [403, 199] on div "Sep 29, 2025 MC Meli Chavez" at bounding box center [354, 191] width 102 height 23
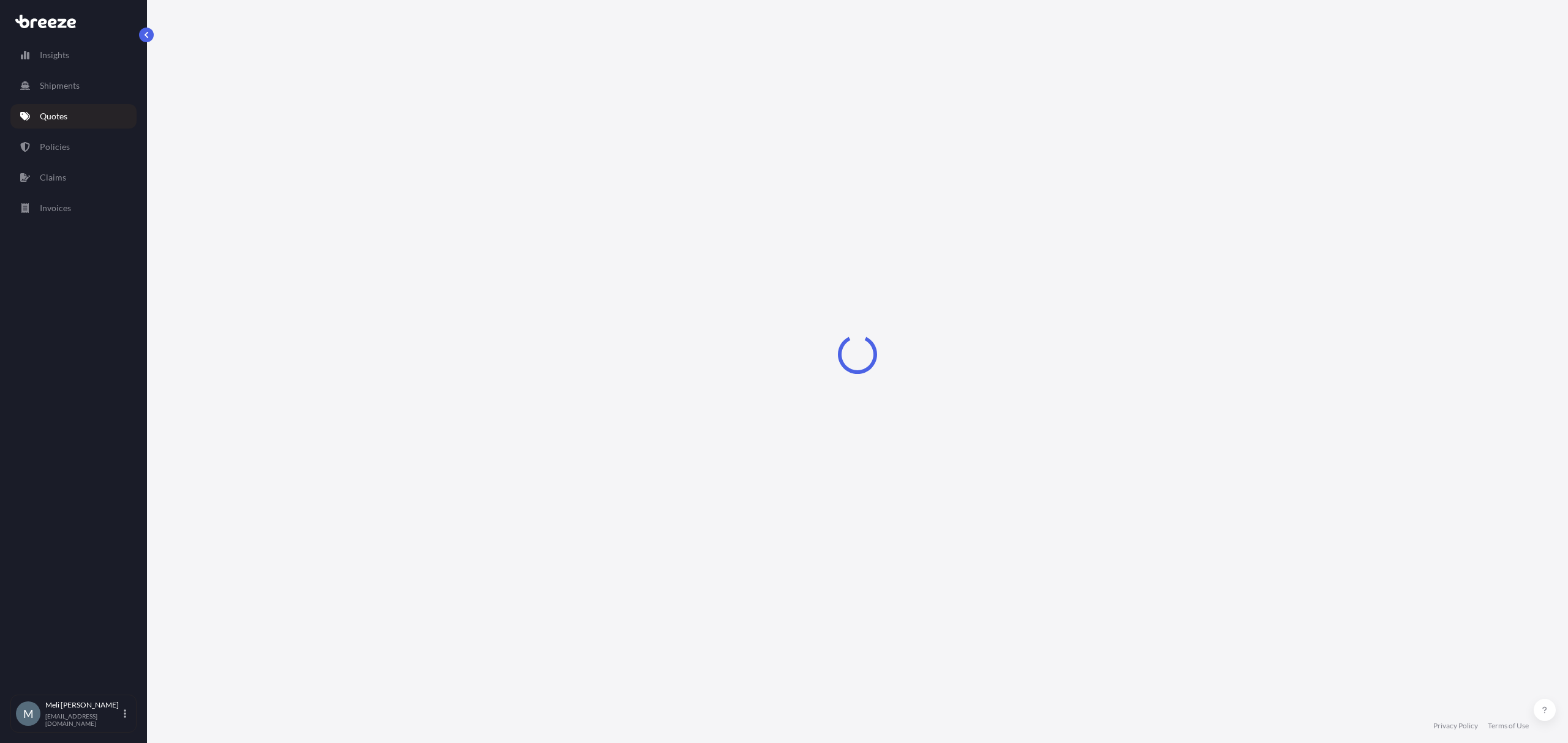
select select "Road"
select select "2"
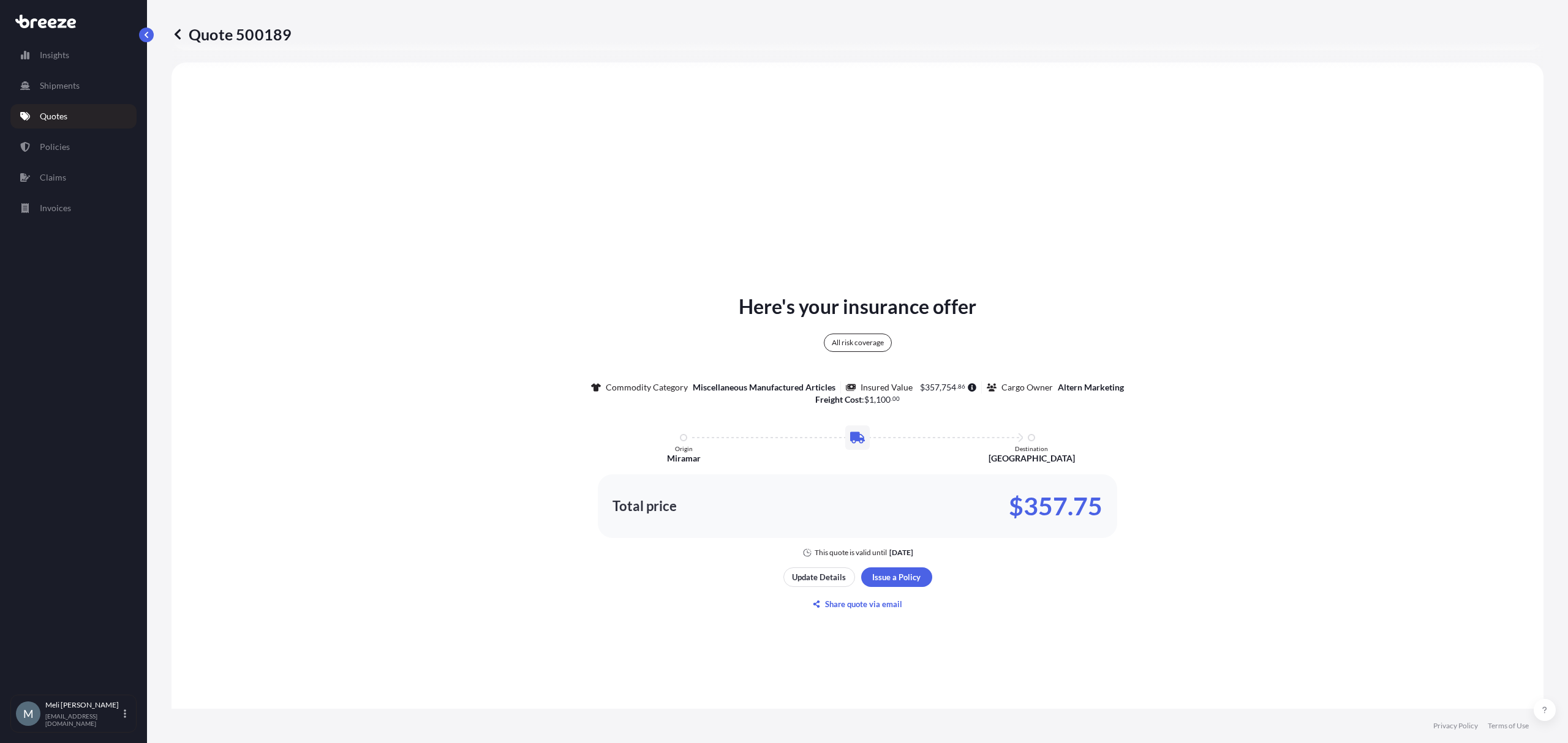
scroll to position [444, 0]
drag, startPoint x: 1101, startPoint y: 503, endPoint x: 1019, endPoint y: 504, distance: 82.0
click at [1019, 504] on div "Total price $357.75" at bounding box center [857, 506] width 519 height 64
copy p "357.75"
click at [258, 45] on div "Quote 500189" at bounding box center [857, 34] width 1372 height 68
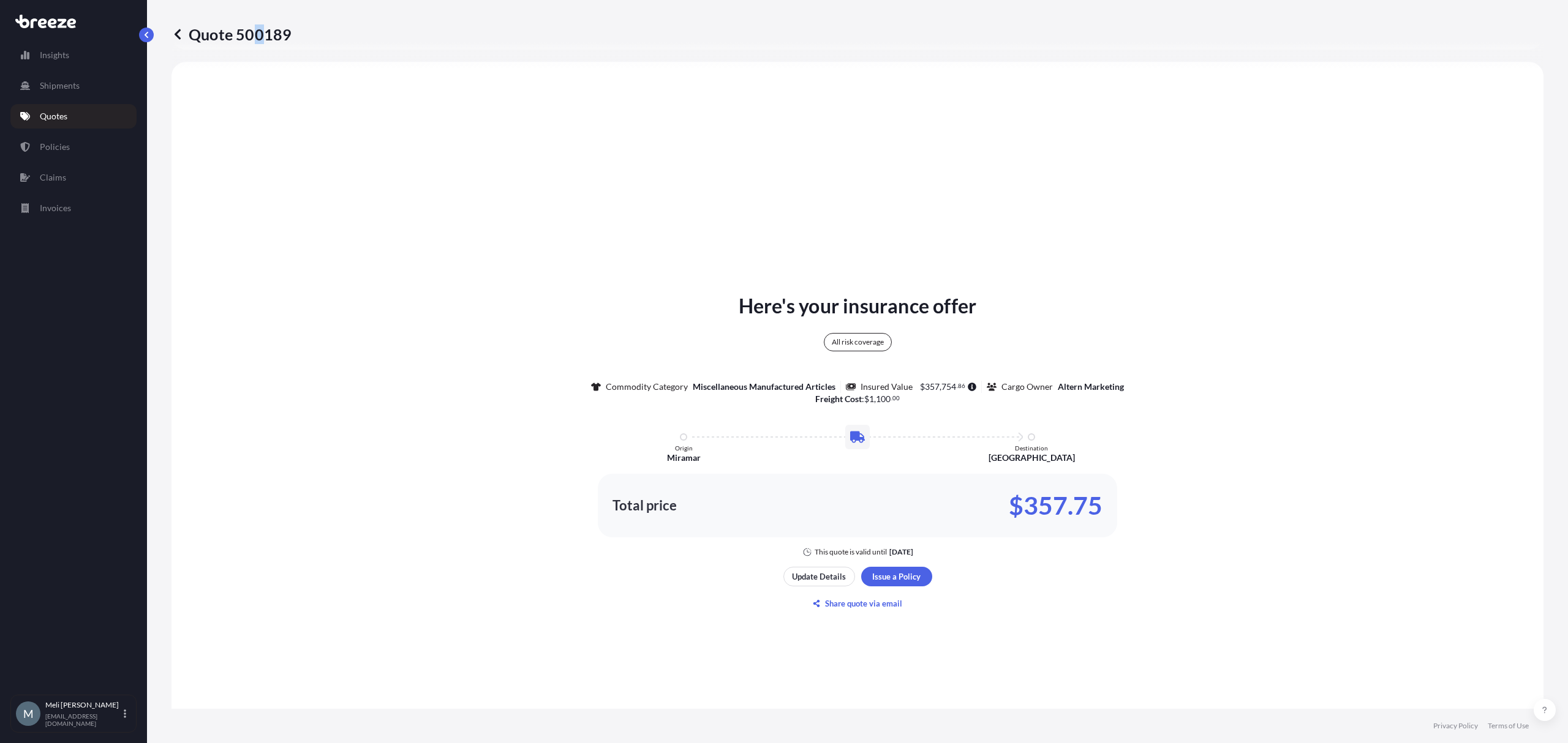
click at [258, 40] on p "Quote 500189" at bounding box center [231, 34] width 120 height 19
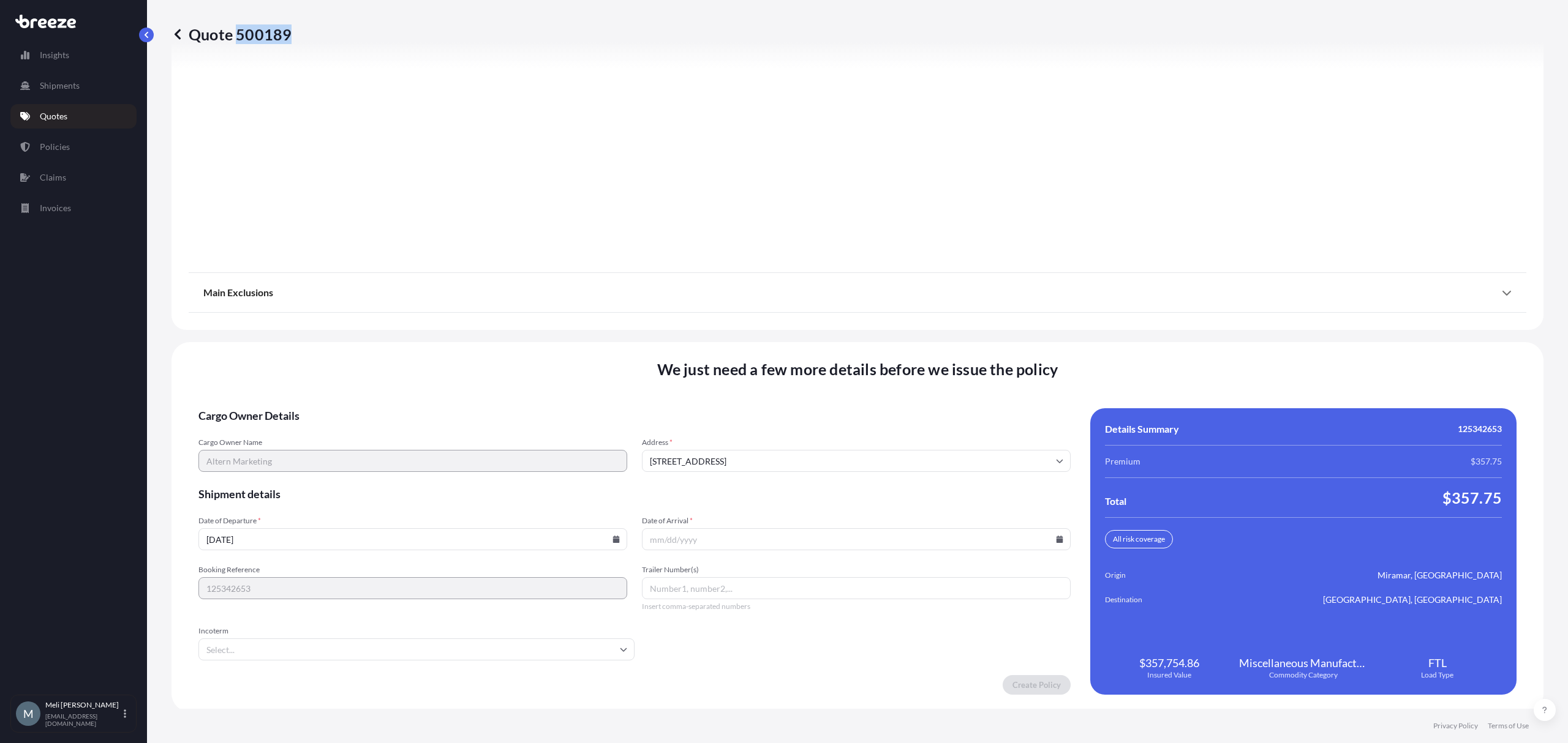
scroll to position [1393, 0]
click at [1047, 538] on input "Date of Arrival *" at bounding box center [856, 537] width 429 height 22
click at [1057, 536] on icon at bounding box center [1060, 537] width 7 height 7
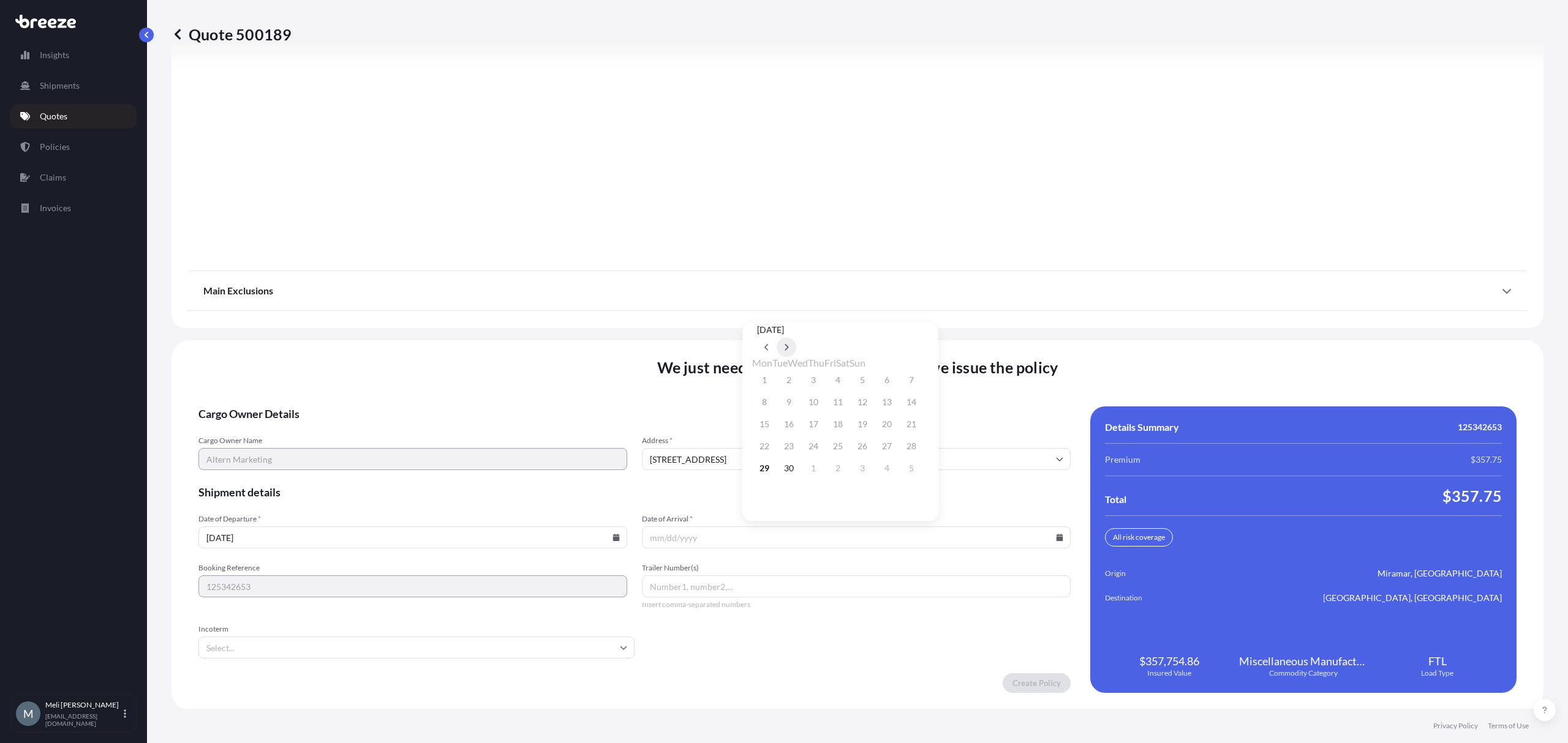
click at [789, 343] on icon at bounding box center [786, 347] width 5 height 7
click at [792, 400] on button "7" at bounding box center [788, 402] width 19 height 19
type input "10/07/2025"
click at [750, 588] on input "Trailer Number(s)" at bounding box center [856, 586] width 429 height 22
paste input "TL644722"
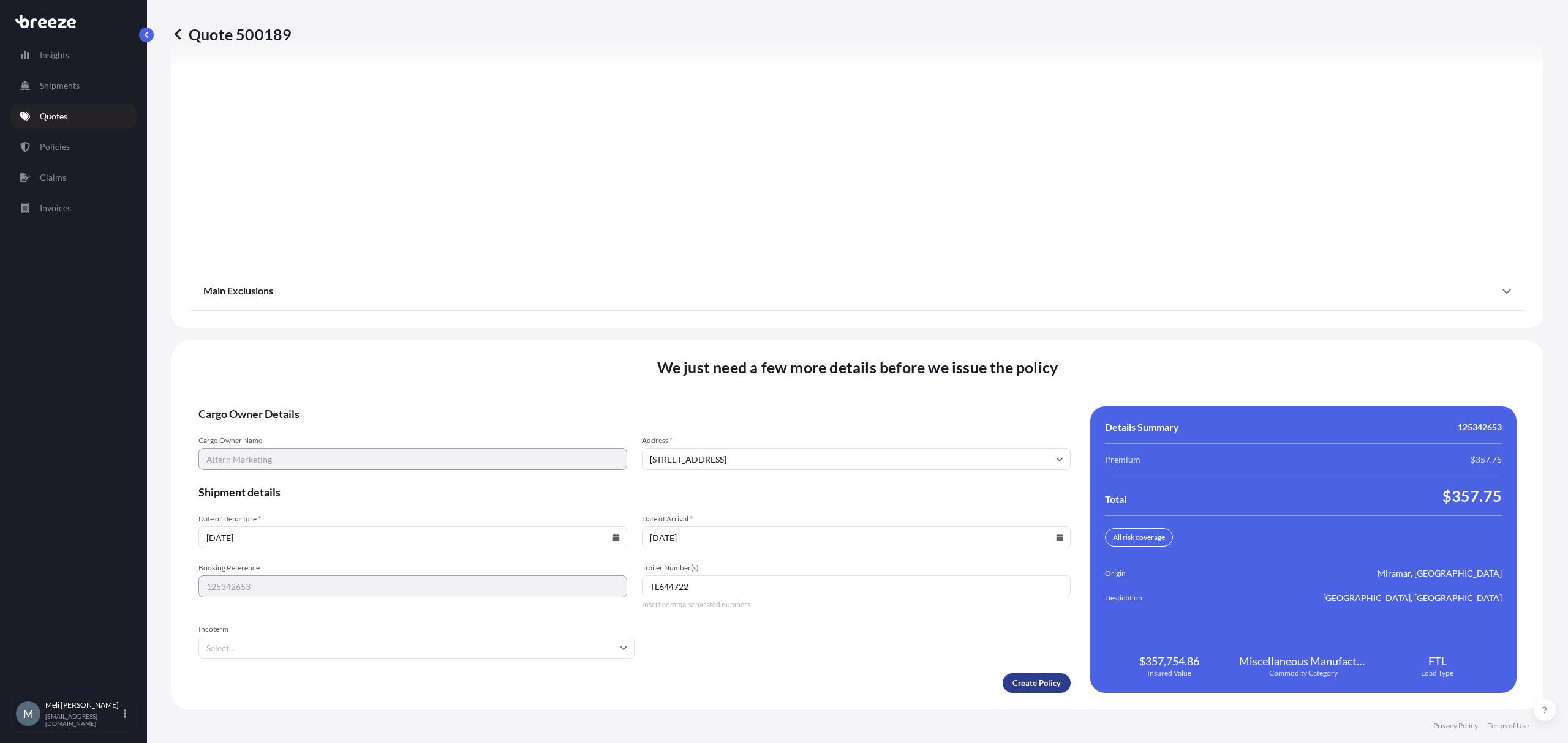
type input "TL644722"
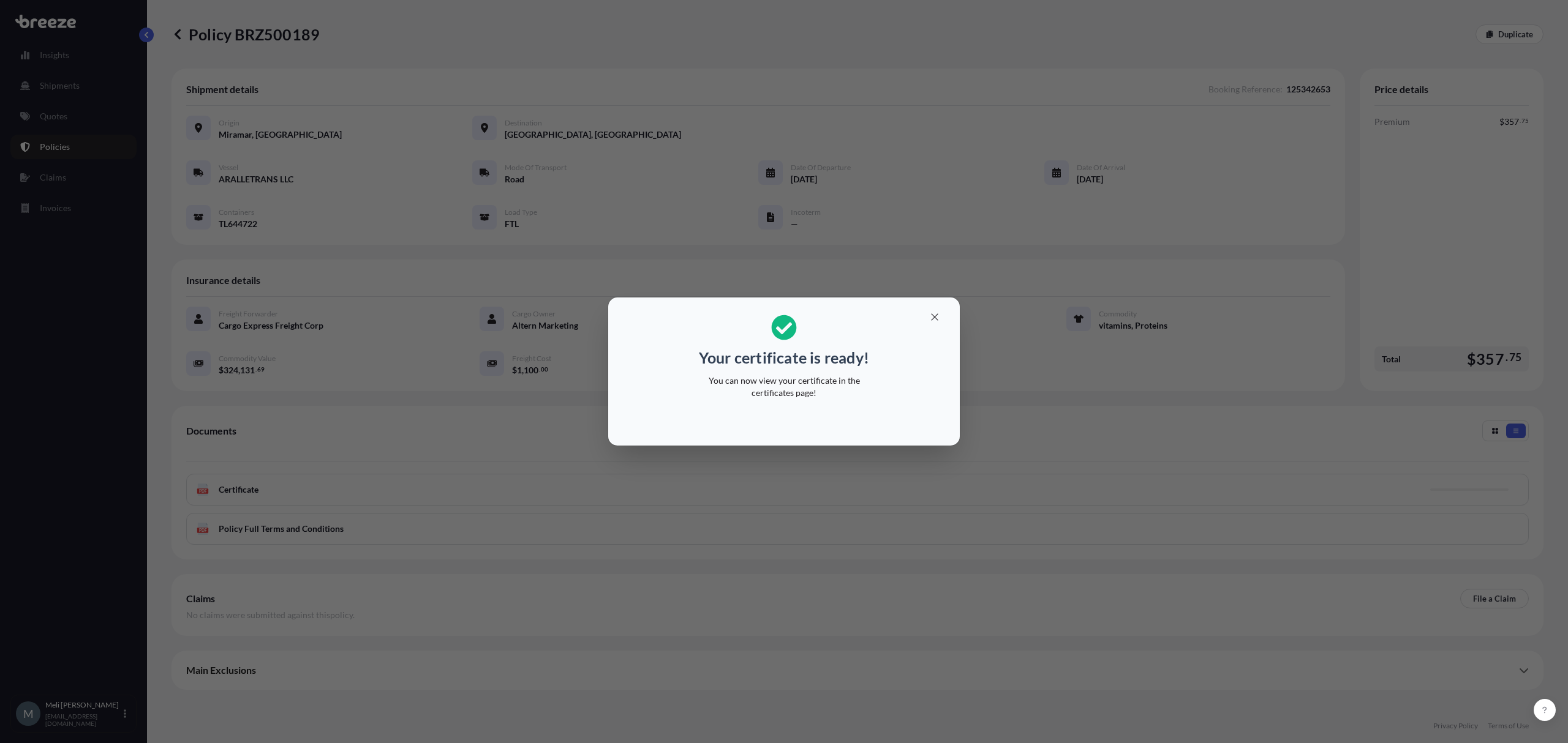
click at [656, 527] on div "Your certificate is ready! You can now view your certificate in the certificate…" at bounding box center [784, 372] width 1568 height 744
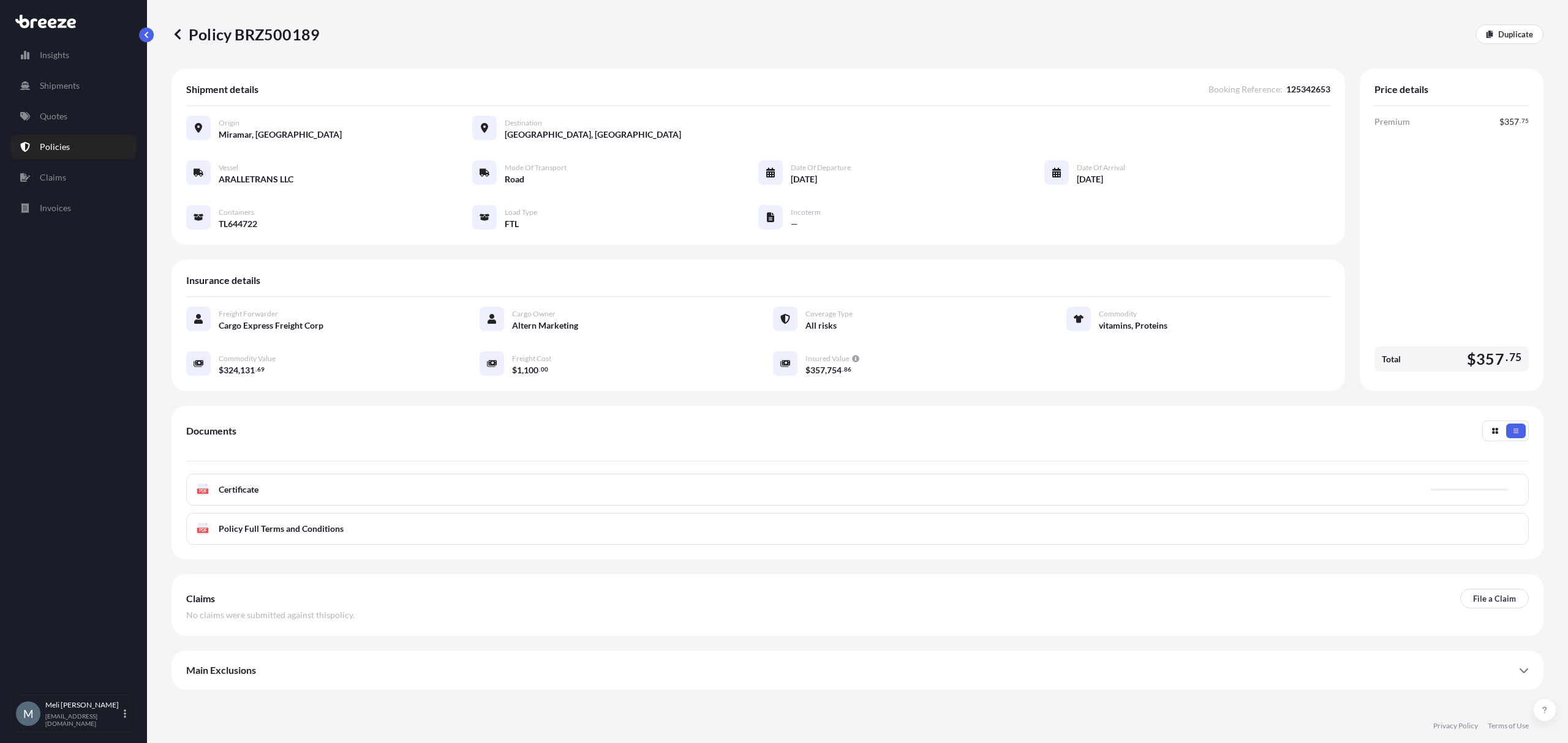
click at [513, 496] on div "PDF Certificate" at bounding box center [857, 490] width 1343 height 32
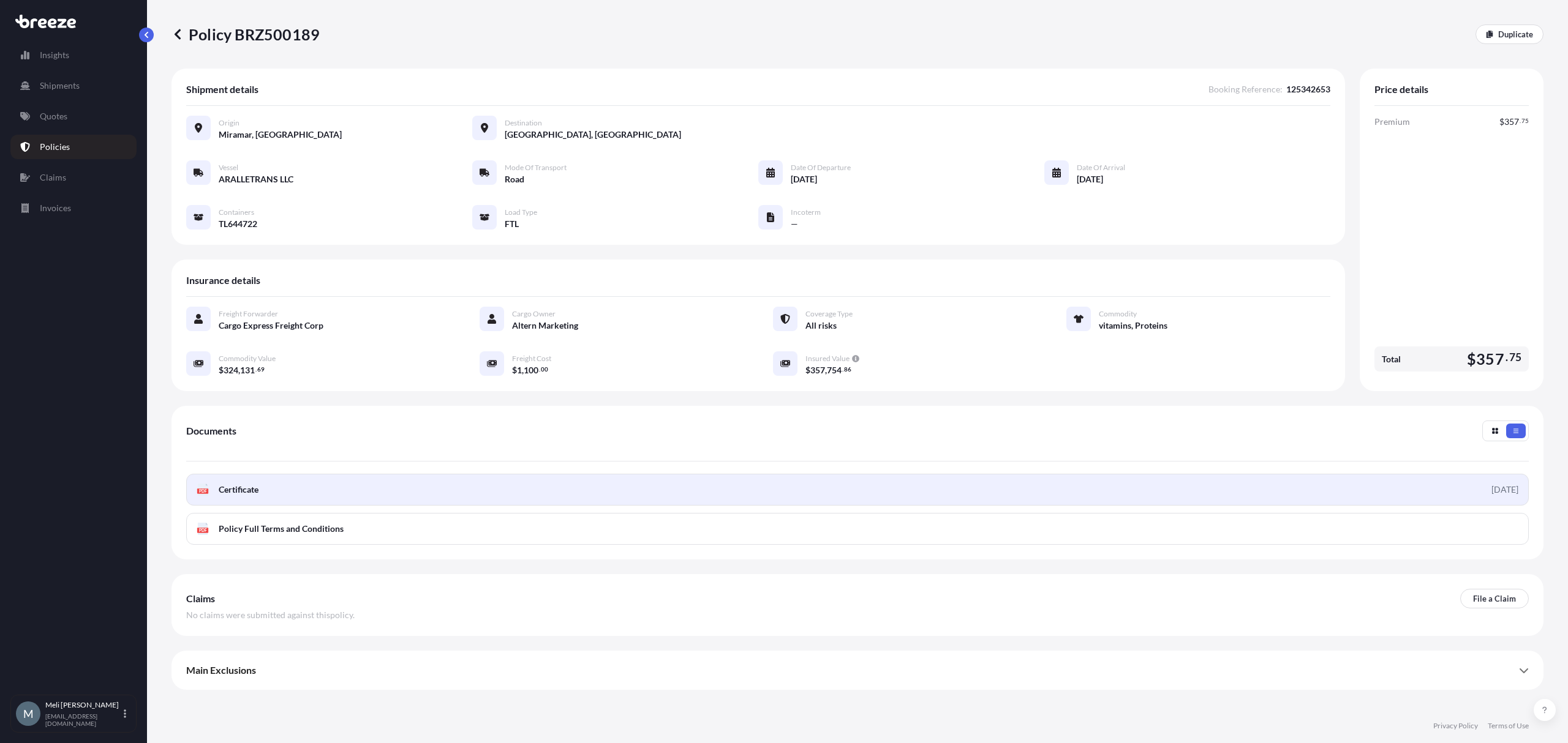
click at [443, 479] on link "PDF Certificate 2025-09-29" at bounding box center [857, 490] width 1343 height 32
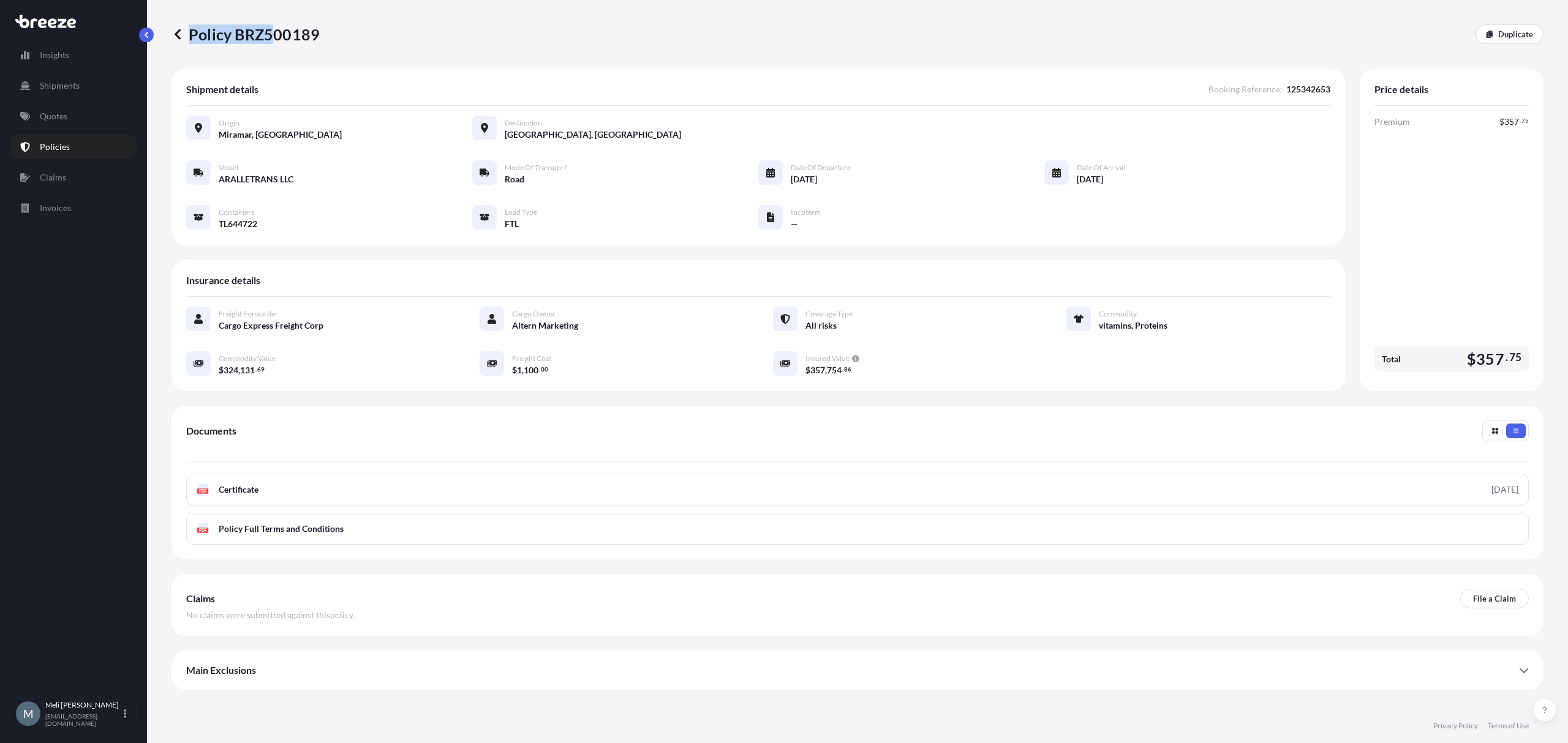
drag, startPoint x: 342, startPoint y: 34, endPoint x: 275, endPoint y: 38, distance: 67.1
click at [275, 38] on div "Policy BRZ500189 Duplicate" at bounding box center [857, 34] width 1372 height 19
click at [352, 35] on div "Policy BRZ500189 Duplicate" at bounding box center [857, 34] width 1372 height 19
drag, startPoint x: 331, startPoint y: 36, endPoint x: 246, endPoint y: 40, distance: 85.1
click at [246, 40] on div "Policy BRZ500189 Duplicate" at bounding box center [857, 34] width 1372 height 19
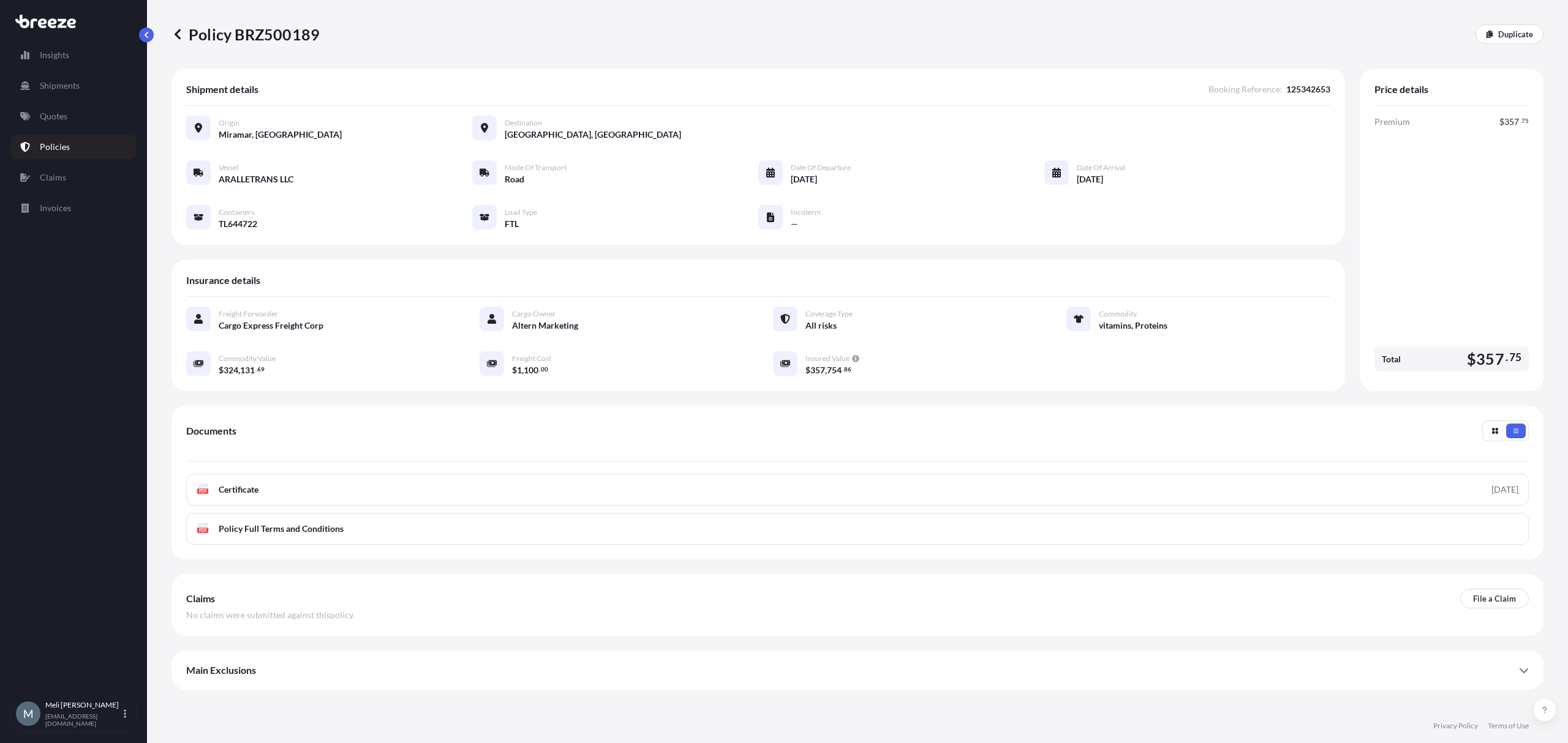
click at [250, 38] on p "Policy BRZ500189" at bounding box center [246, 34] width 148 height 19
drag, startPoint x: 236, startPoint y: 33, endPoint x: 347, endPoint y: 34, distance: 111.0
click at [347, 34] on div "Policy BRZ500189 Duplicate" at bounding box center [857, 34] width 1372 height 19
click at [271, 37] on p "Policy BRZ500189" at bounding box center [246, 34] width 148 height 19
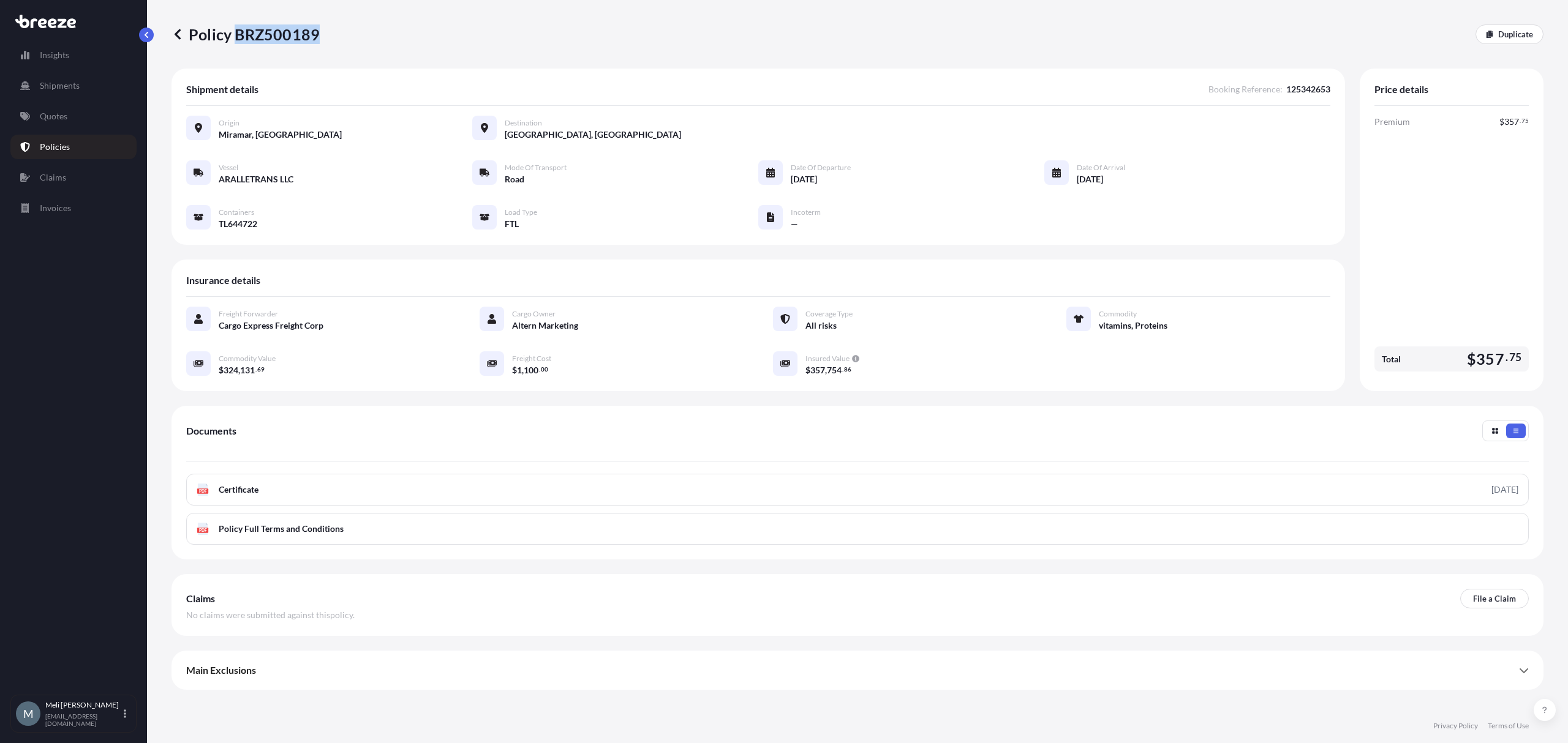
click at [271, 37] on p "Policy BRZ500189" at bounding box center [246, 34] width 148 height 19
copy p "BRZ500189"
